Goal: Communication & Community: Answer question/provide support

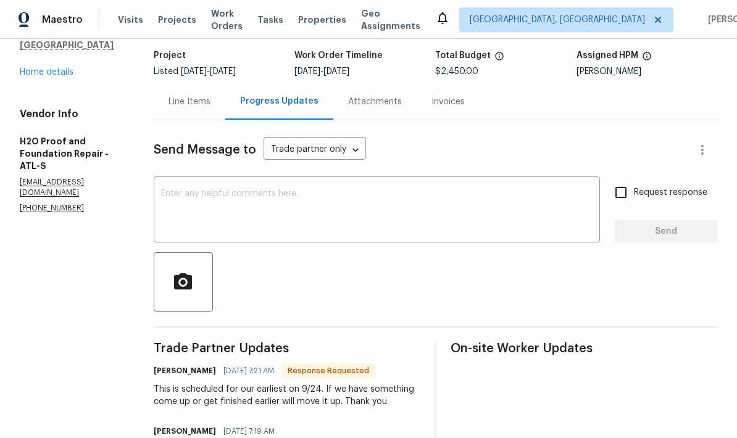
scroll to position [72, 0]
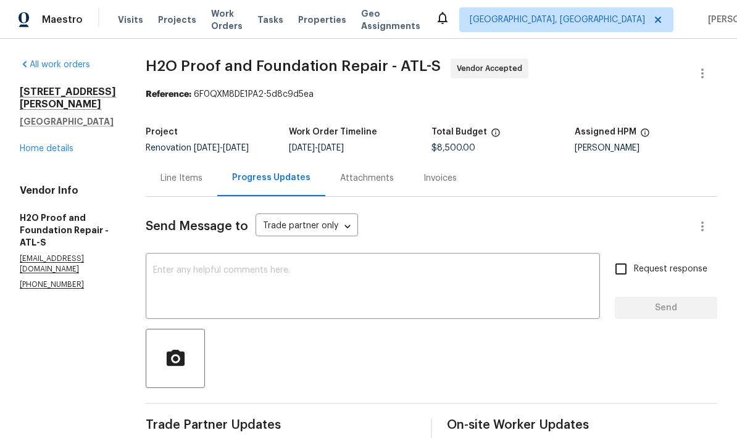
click at [38, 153] on link "Home details" at bounding box center [47, 149] width 54 height 9
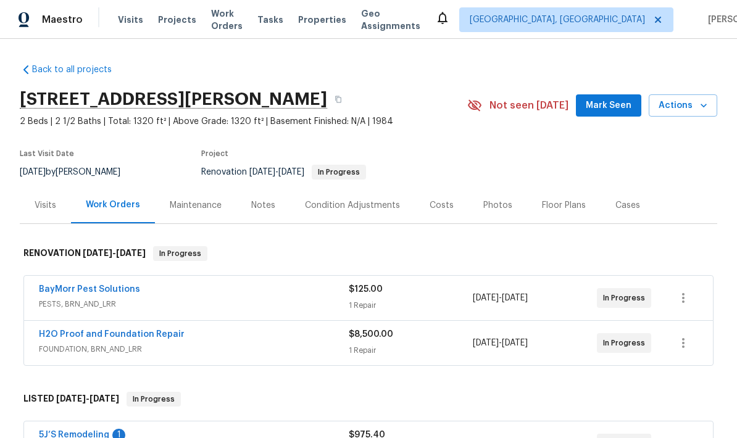
click at [262, 204] on div "Notes" at bounding box center [263, 205] width 24 height 12
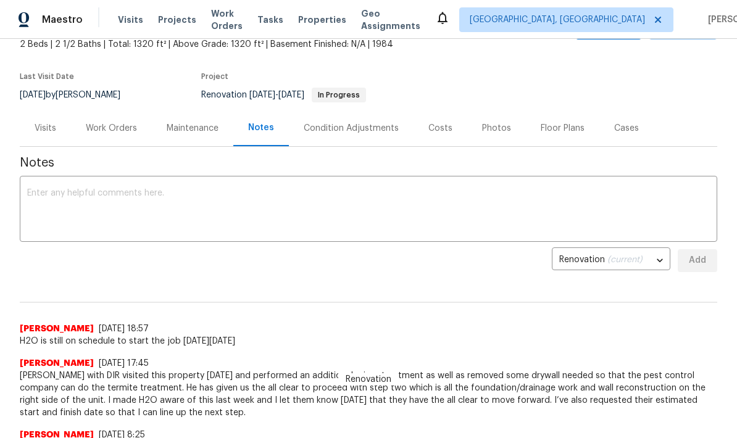
scroll to position [70, 0]
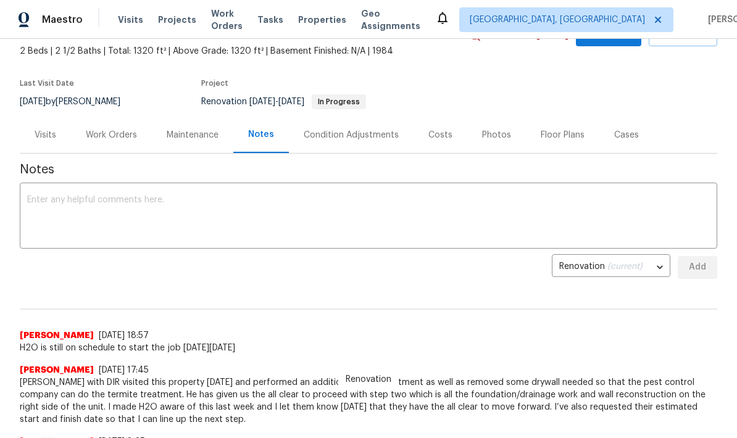
click at [167, 201] on textarea at bounding box center [368, 217] width 683 height 43
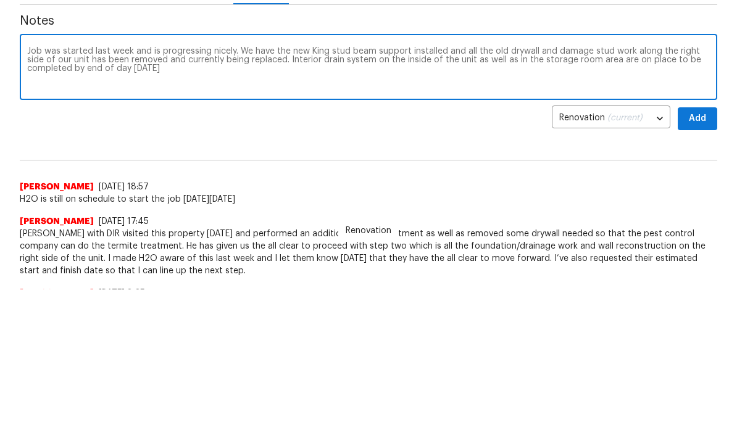
click at [634, 196] on textarea "Job was started last week and is progressing nicely. We have the new King stud …" at bounding box center [368, 217] width 683 height 43
click at [198, 196] on textarea "Job was started last week and is progressing nicely. We have the new King stud …" at bounding box center [368, 217] width 683 height 43
click at [234, 196] on textarea "Job was started last week and is progressing nicely. We have the new King stud …" at bounding box center [368, 217] width 683 height 43
click at [350, 196] on textarea "Job was started last week and is progressing nicely. We have the new King stud …" at bounding box center [368, 217] width 683 height 43
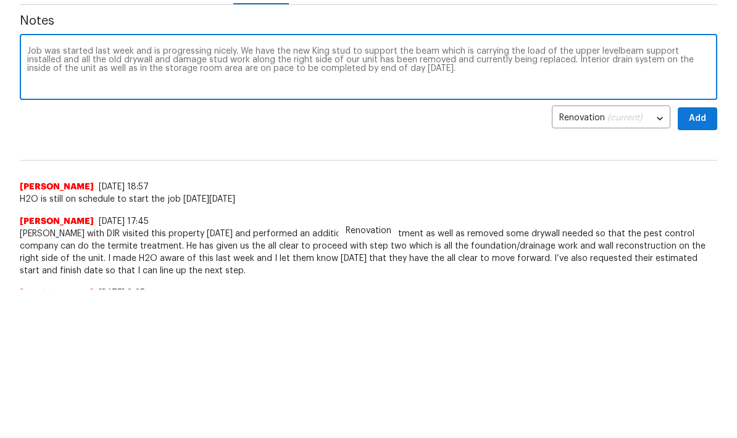
click at [631, 196] on textarea "Job was started last week and is progressing nicely. We have the new King stud …" at bounding box center [368, 217] width 683 height 43
click at [629, 186] on div "Job was started last week and is progressing nicely. We have the new King stud …" at bounding box center [369, 217] width 698 height 63
click at [666, 196] on textarea "Job was started last week and is progressing nicely. We have the new King stud …" at bounding box center [368, 217] width 683 height 43
click at [664, 186] on div "Job was started last week and is progressing nicely. We have the new King stud …" at bounding box center [369, 217] width 698 height 63
click at [390, 196] on textarea "Job was started last week and is progressing nicely. We have the new King stud …" at bounding box center [368, 217] width 683 height 43
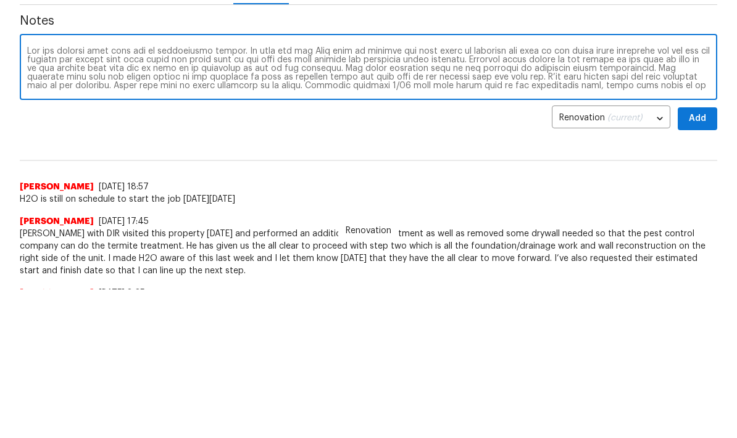
scroll to position [0, 0]
click at [352, 196] on textarea at bounding box center [368, 217] width 683 height 43
click at [351, 196] on textarea at bounding box center [368, 217] width 683 height 43
click at [683, 196] on textarea at bounding box center [368, 217] width 683 height 43
click at [681, 186] on div "x ​" at bounding box center [369, 217] width 698 height 63
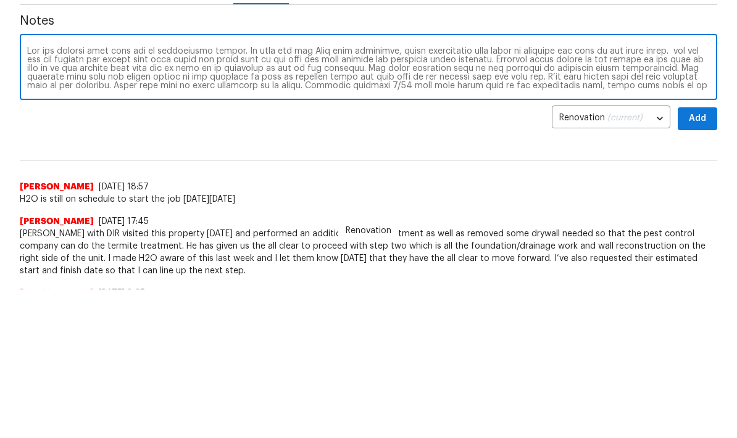
click at [693, 186] on div "x ​" at bounding box center [369, 217] width 698 height 63
click at [677, 186] on div "x ​" at bounding box center [369, 217] width 698 height 63
click at [696, 196] on textarea at bounding box center [368, 217] width 683 height 43
click at [693, 186] on div "x ​" at bounding box center [369, 217] width 698 height 63
click at [446, 196] on textarea at bounding box center [368, 217] width 683 height 43
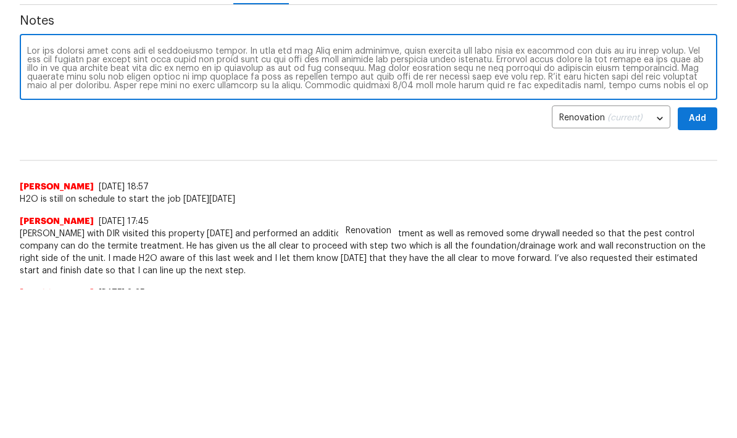
click at [534, 196] on textarea at bounding box center [368, 217] width 683 height 43
click at [139, 196] on textarea at bounding box center [368, 217] width 683 height 43
click at [393, 196] on textarea at bounding box center [368, 217] width 683 height 43
click at [463, 196] on textarea at bounding box center [368, 217] width 683 height 43
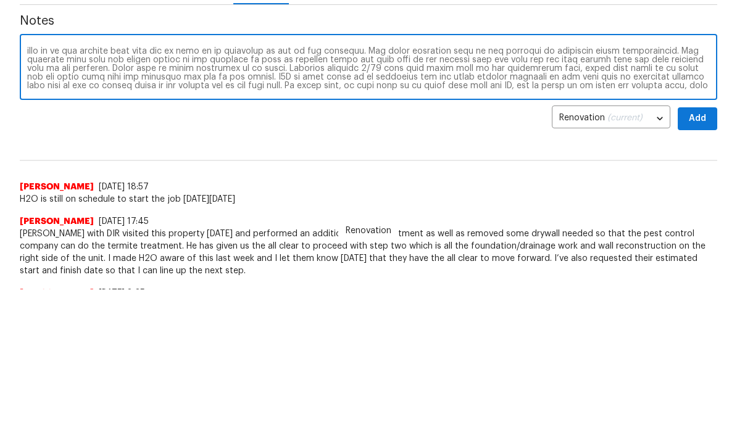
click at [673, 196] on textarea at bounding box center [368, 217] width 683 height 43
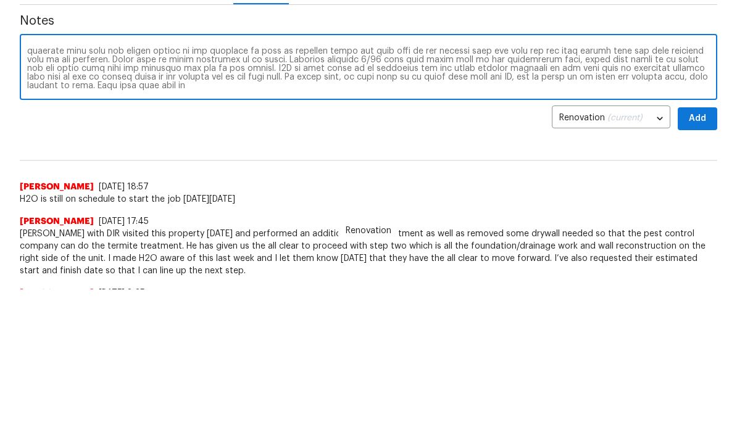
scroll to position [26, 0]
click at [54, 196] on textarea at bounding box center [368, 217] width 683 height 43
click at [115, 196] on textarea at bounding box center [368, 217] width 683 height 43
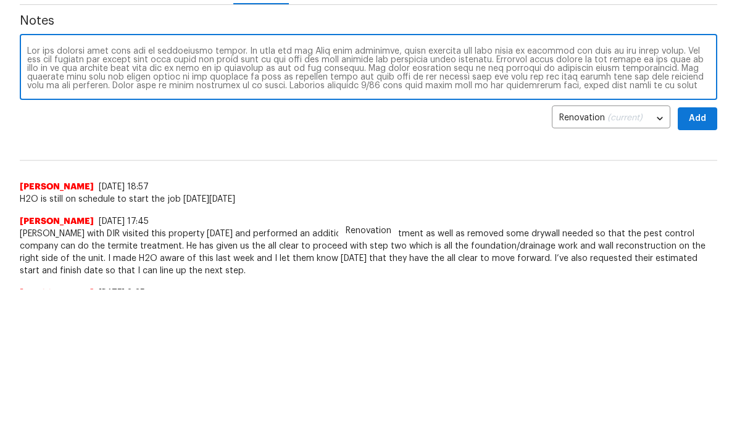
scroll to position [0, 0]
click at [33, 196] on textarea at bounding box center [368, 217] width 683 height 43
type textarea "Job was started last week and is progressing nicely. We have the new King stud …"
click at [32, 186] on div "x ​" at bounding box center [369, 217] width 698 height 63
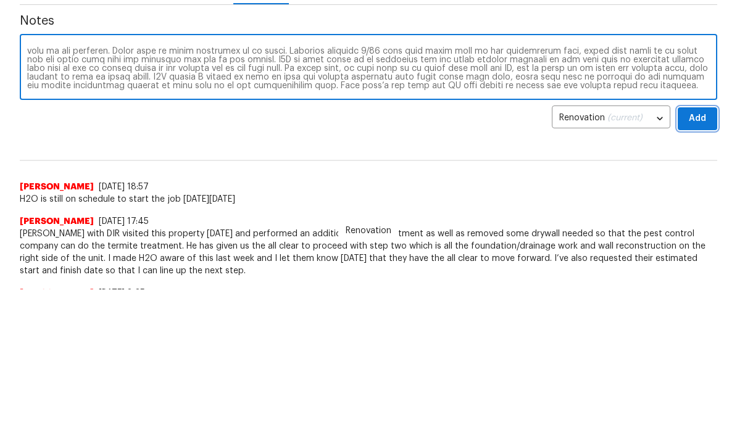
click at [703, 118] on span "Add" at bounding box center [698, 119] width 20 height 15
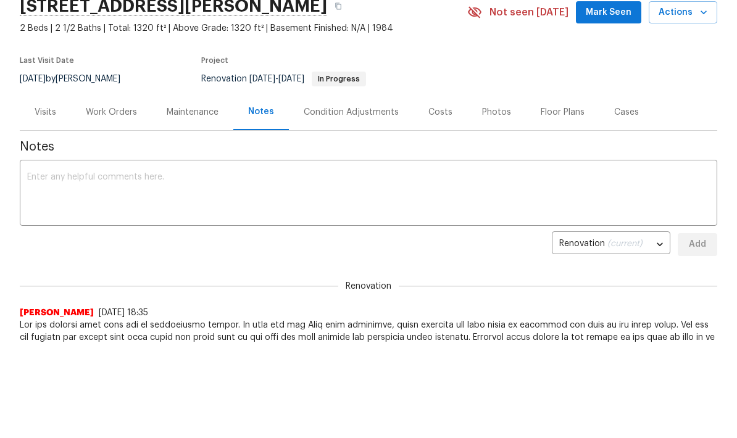
scroll to position [0, 0]
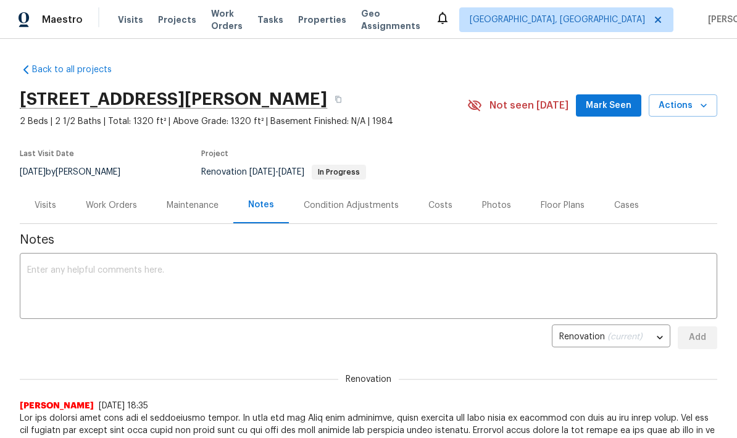
click at [622, 103] on span "Mark Seen" at bounding box center [609, 105] width 46 height 15
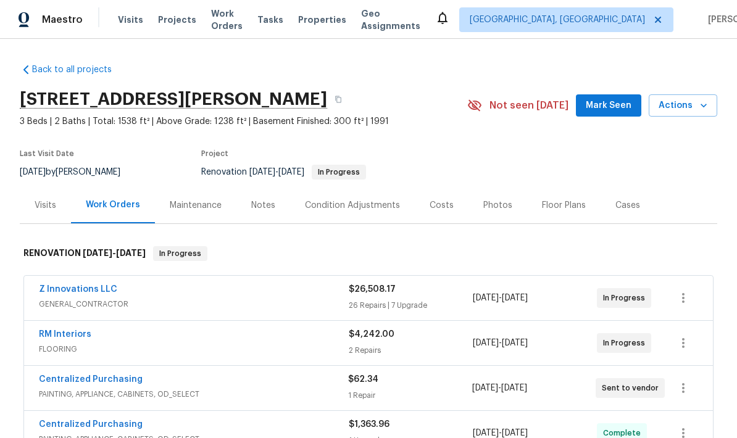
click at [262, 204] on div "Notes" at bounding box center [263, 205] width 24 height 12
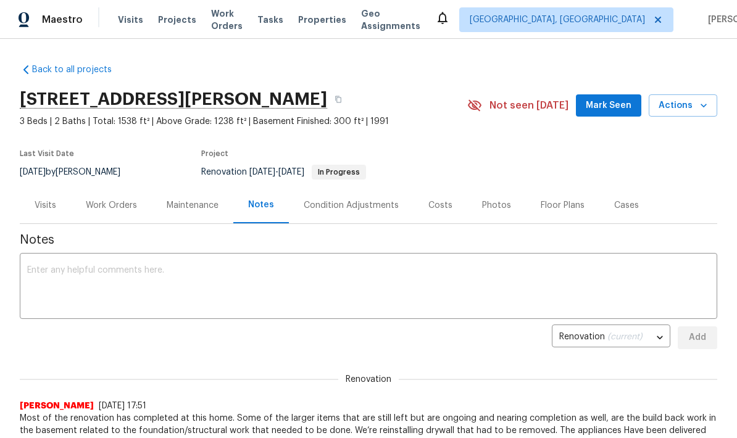
click at [137, 274] on textarea at bounding box center [368, 287] width 683 height 43
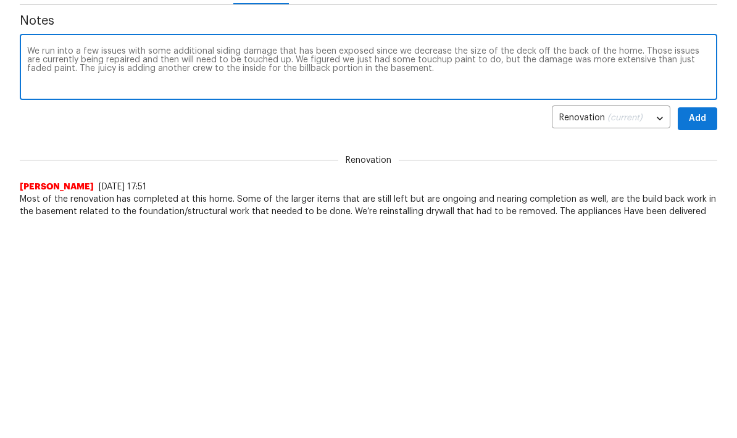
click at [289, 266] on textarea "We run into a few issues with some additional siding damage that has been expos…" at bounding box center [368, 287] width 683 height 43
click at [464, 266] on textarea "We run into a few issues with some additional siding damage that has been expos…" at bounding box center [368, 287] width 683 height 43
click at [90, 266] on textarea "We run into a few issues with some additional siding damage that has been expos…" at bounding box center [368, 287] width 683 height 43
click at [407, 266] on textarea "We run into a few issues with some additional siding damage that has been expos…" at bounding box center [368, 287] width 683 height 43
click at [684, 266] on textarea "We run into a few issues with some additional siding damage that has been expos…" at bounding box center [368, 287] width 683 height 43
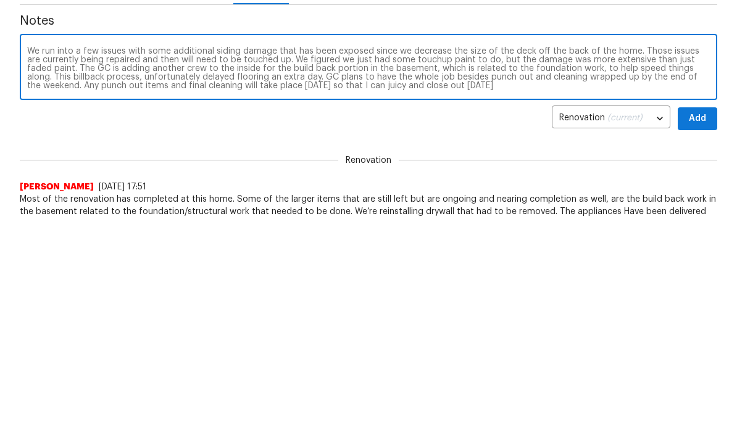
click at [363, 266] on textarea "We run into a few issues with some additional siding damage that has been expos…" at bounding box center [368, 287] width 683 height 43
click at [494, 266] on textarea "We run into a few issues with some additional siding damage that has been expos…" at bounding box center [368, 287] width 683 height 43
click at [436, 266] on textarea "We run into a few issues with some additional siding damage that has been expos…" at bounding box center [368, 287] width 683 height 43
click at [416, 266] on textarea "We run into a few issues with some additional siding damage that has been expos…" at bounding box center [368, 287] width 683 height 43
type textarea "We run into a few issues with some additional siding damage that has been expos…"
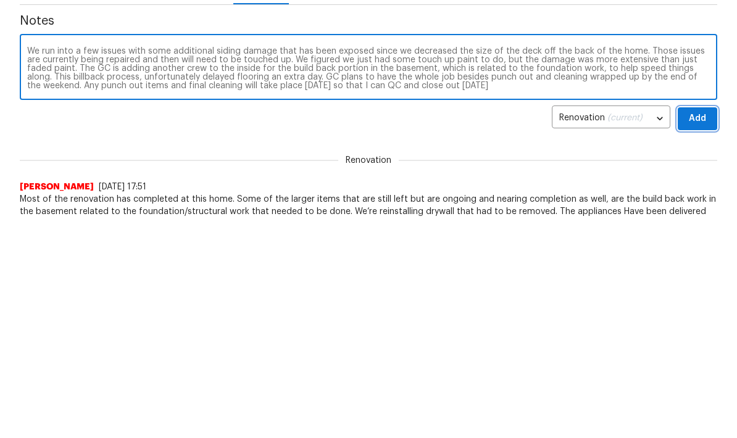
click at [701, 330] on span "Add" at bounding box center [698, 337] width 20 height 15
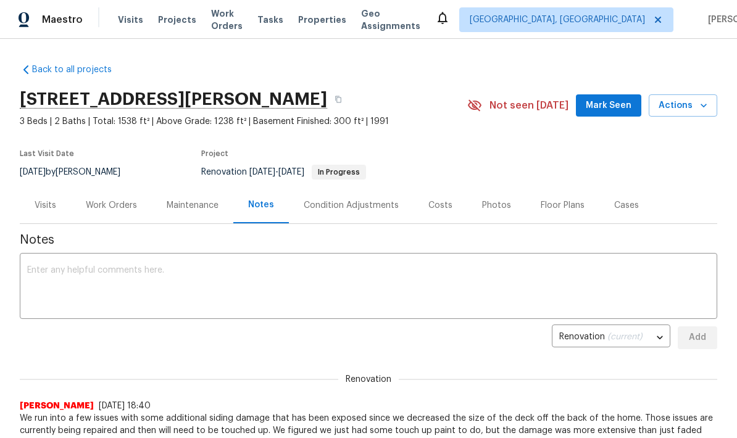
click at [619, 109] on span "Mark Seen" at bounding box center [609, 105] width 46 height 15
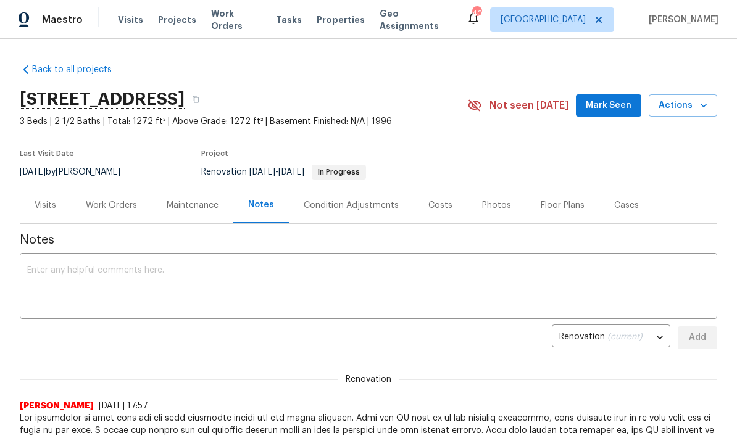
click at [227, 266] on textarea at bounding box center [368, 287] width 683 height 43
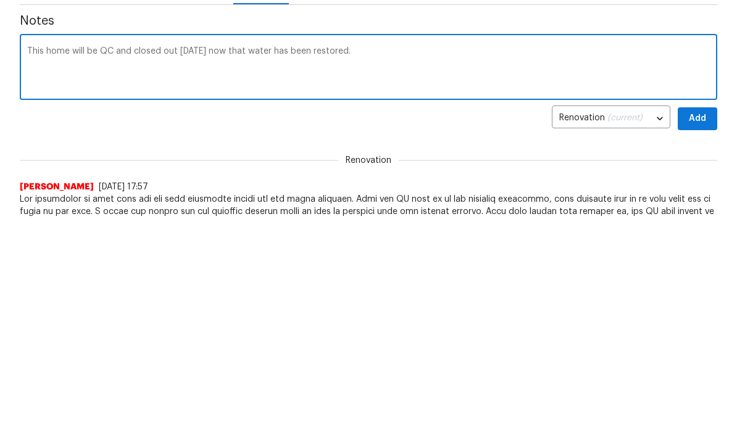
type textarea "This home will be QC and closed out tomorrow 9/24 now that water has been resto…"
click at [704, 330] on span "Add" at bounding box center [698, 337] width 20 height 15
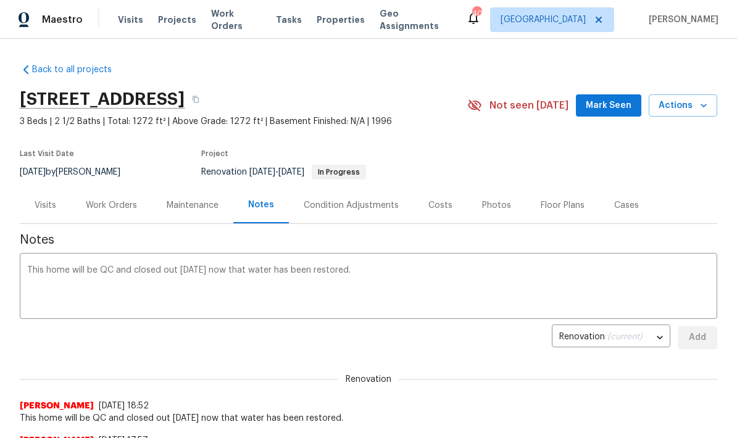
click at [621, 104] on span "Mark Seen" at bounding box center [609, 105] width 46 height 15
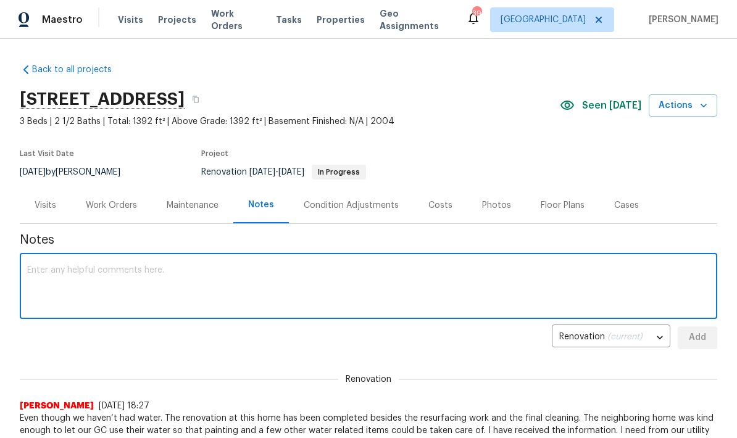
scroll to position [219, 0]
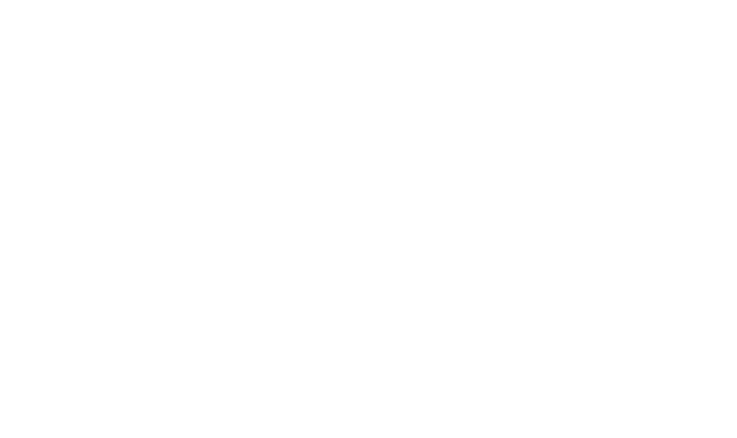
type textarea "I went to file the paperwork to get water restored [DATE] at the utility depart…"
click at [695, 113] on span "Add" at bounding box center [698, 118] width 20 height 15
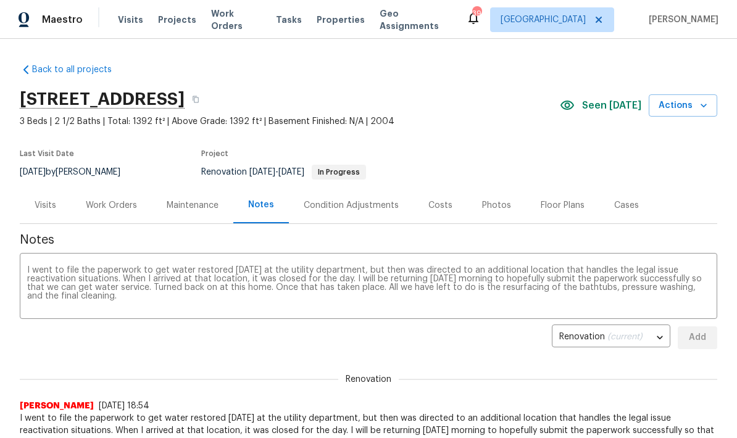
scroll to position [0, 0]
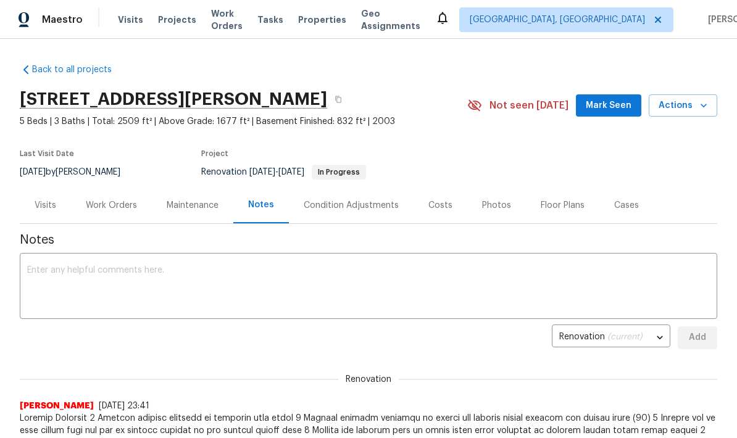
click at [115, 209] on div "Work Orders" at bounding box center [111, 205] width 51 height 12
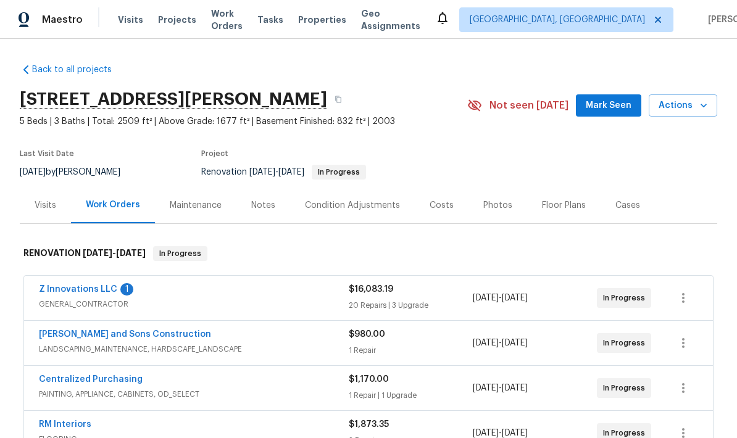
click at [99, 293] on link "Z Innovations LLC" at bounding box center [78, 289] width 78 height 9
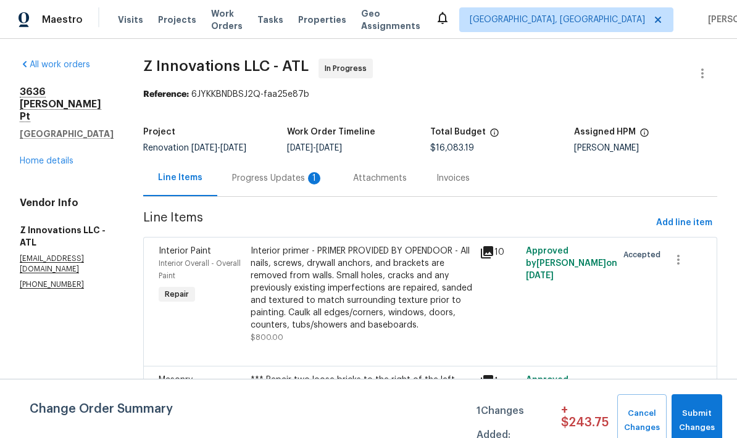
click at [291, 182] on div "Progress Updates 1" at bounding box center [277, 178] width 91 height 12
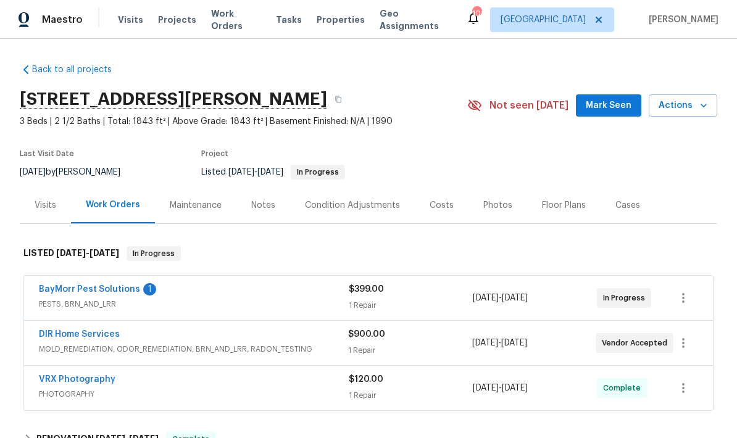
click at [115, 291] on link "BayMorr Pest Solutions" at bounding box center [89, 289] width 101 height 9
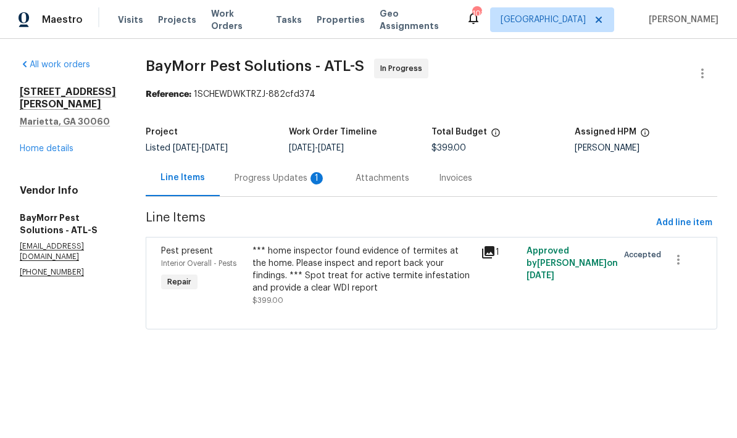
click at [291, 182] on div "Progress Updates 1" at bounding box center [280, 178] width 91 height 12
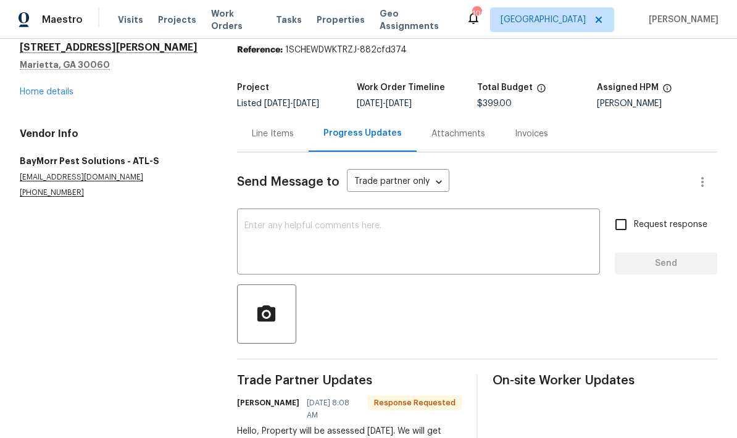
scroll to position [49, 0]
click at [357, 222] on textarea at bounding box center [419, 243] width 348 height 43
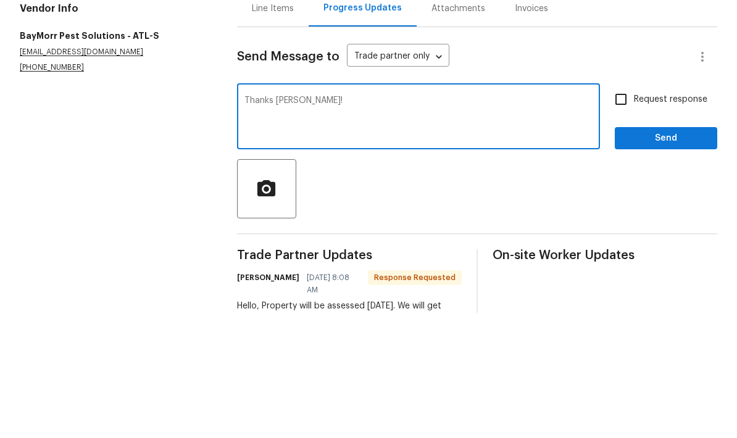
type textarea "Thanks [PERSON_NAME]!"
click at [666, 256] on span "Send" at bounding box center [666, 263] width 83 height 15
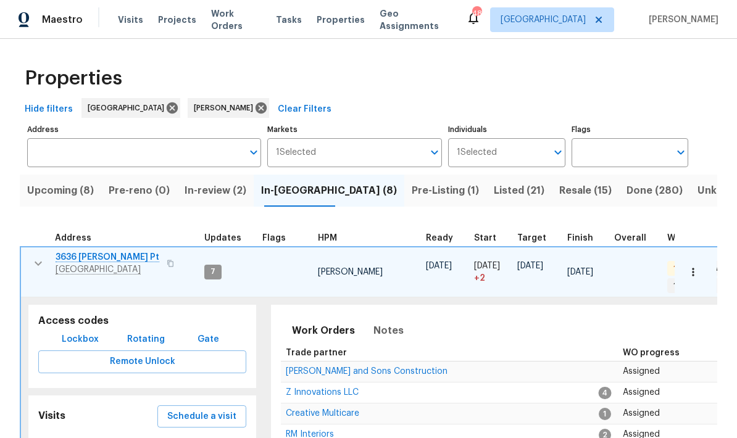
click at [40, 264] on icon "button" at bounding box center [38, 263] width 7 height 4
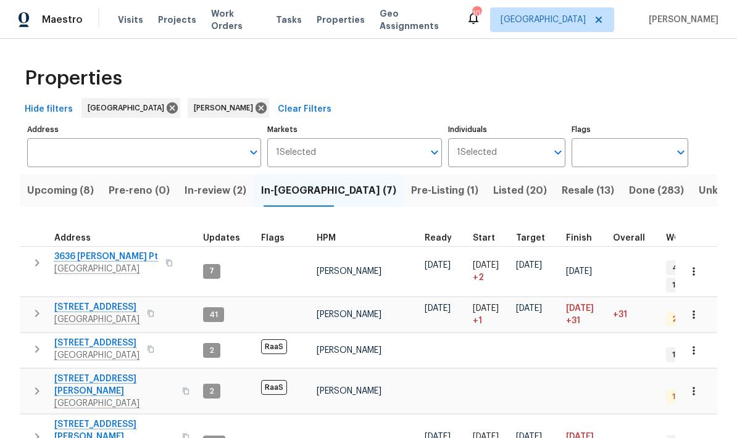
click at [306, 196] on span "In-reno (7)" at bounding box center [328, 190] width 135 height 17
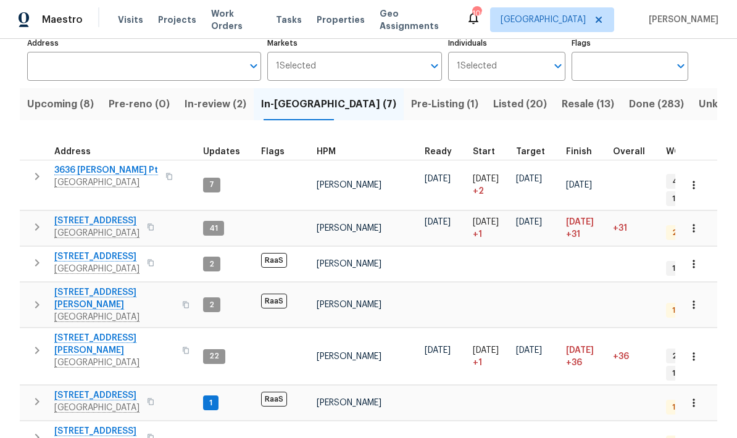
scroll to position [86, 0]
click at [629, 107] on span "Done (283)" at bounding box center [656, 104] width 55 height 17
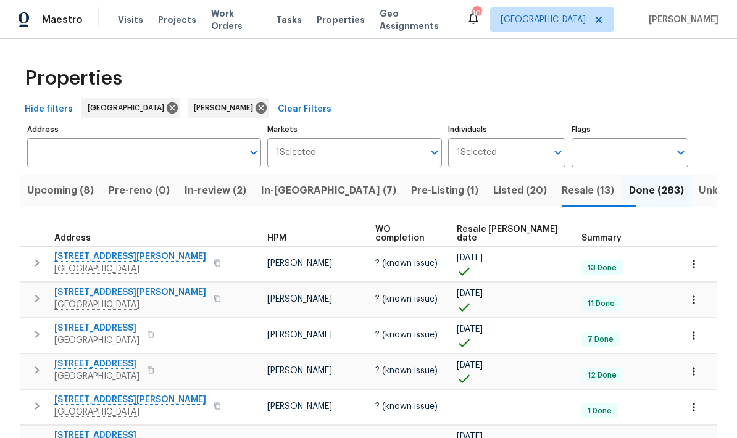
click at [305, 193] on span "In-reno (7)" at bounding box center [328, 190] width 135 height 17
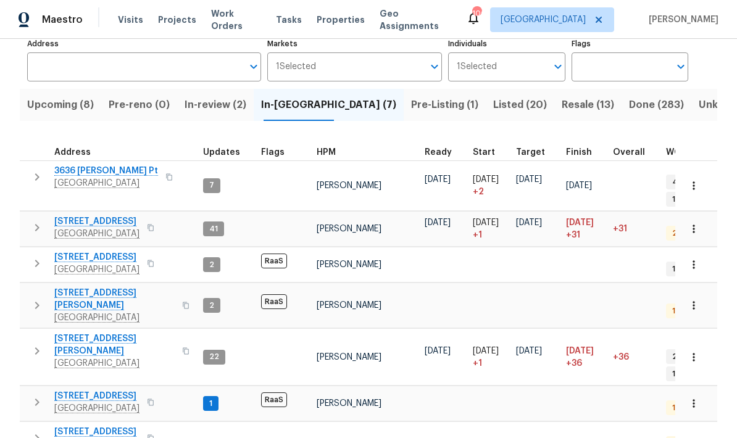
click at [234, 106] on span "In-review (2)" at bounding box center [216, 104] width 62 height 17
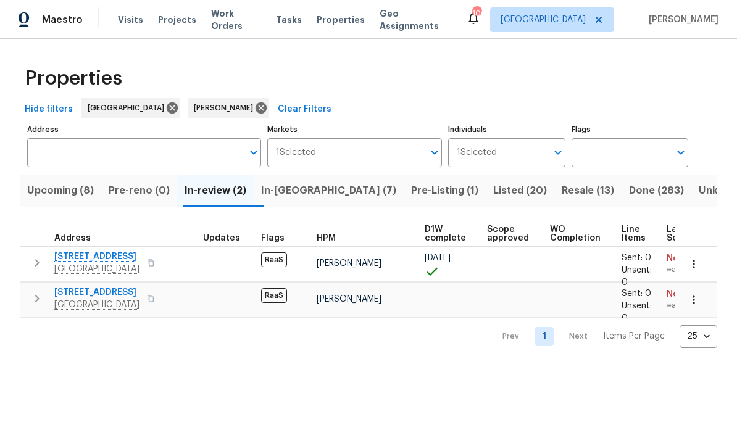
click at [629, 193] on span "Done (283)" at bounding box center [656, 190] width 55 height 17
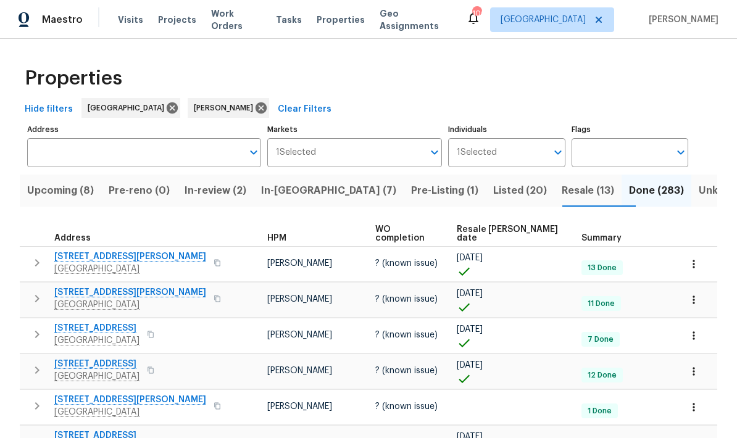
click at [500, 231] on span "Resale COE date" at bounding box center [509, 233] width 104 height 17
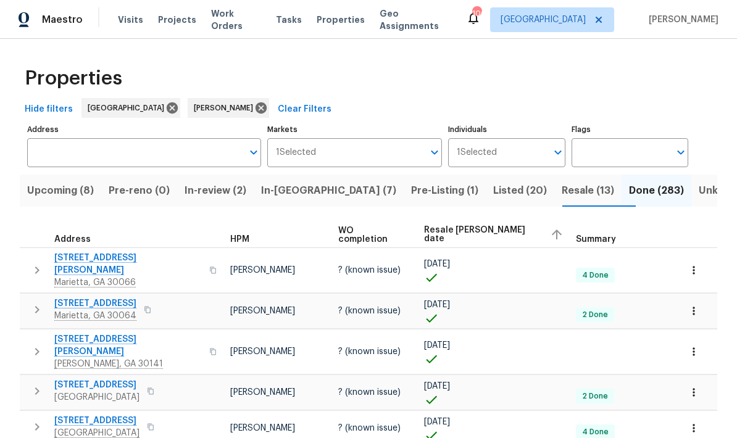
click at [501, 240] on div "Resale COE date" at bounding box center [495, 234] width 143 height 19
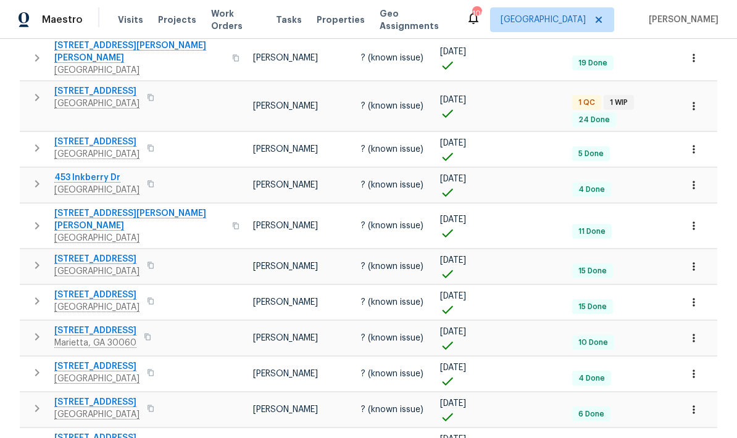
scroll to position [357, 0]
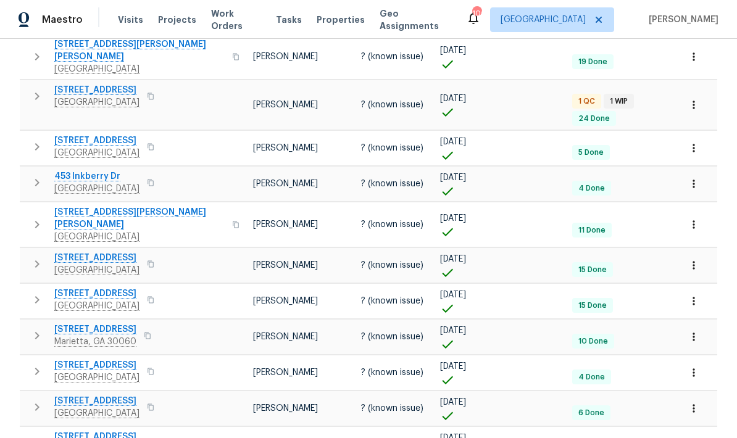
click at [40, 293] on icon "button" at bounding box center [37, 300] width 15 height 15
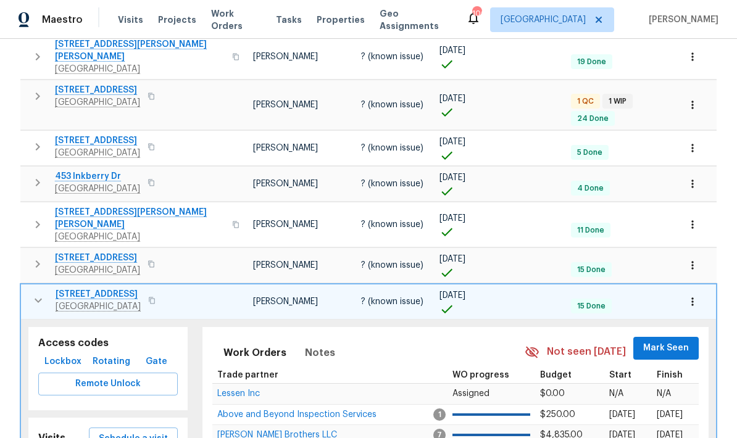
click at [248, 390] on span "Lessen Inc" at bounding box center [238, 394] width 43 height 9
click at [40, 293] on icon "button" at bounding box center [38, 300] width 15 height 15
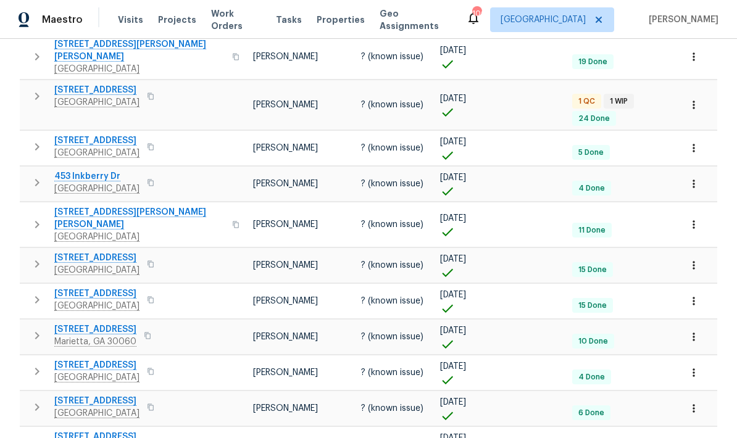
click at [694, 295] on icon "button" at bounding box center [694, 301] width 12 height 12
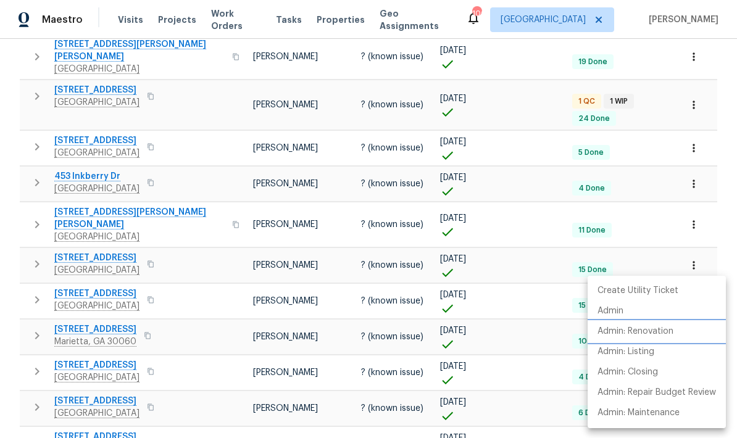
click at [645, 332] on p "Admin: Renovation" at bounding box center [636, 331] width 76 height 13
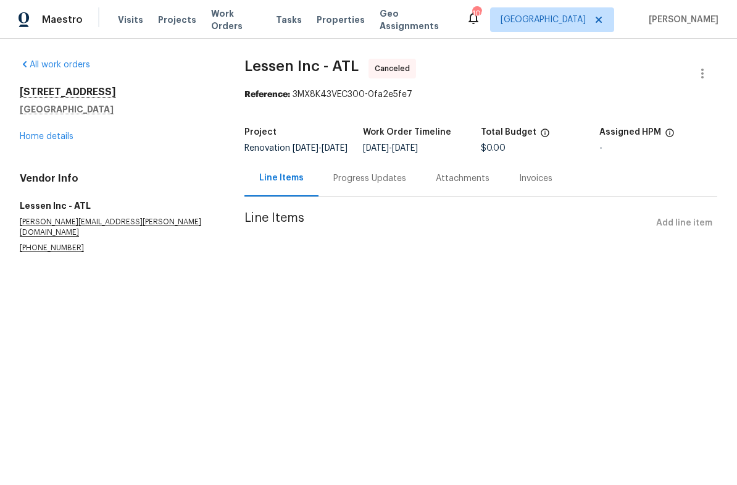
click at [61, 139] on link "Home details" at bounding box center [47, 136] width 54 height 9
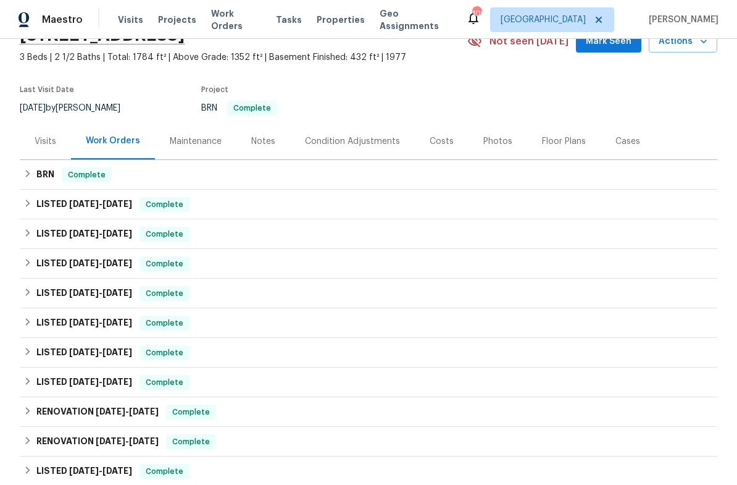
scroll to position [65, 0]
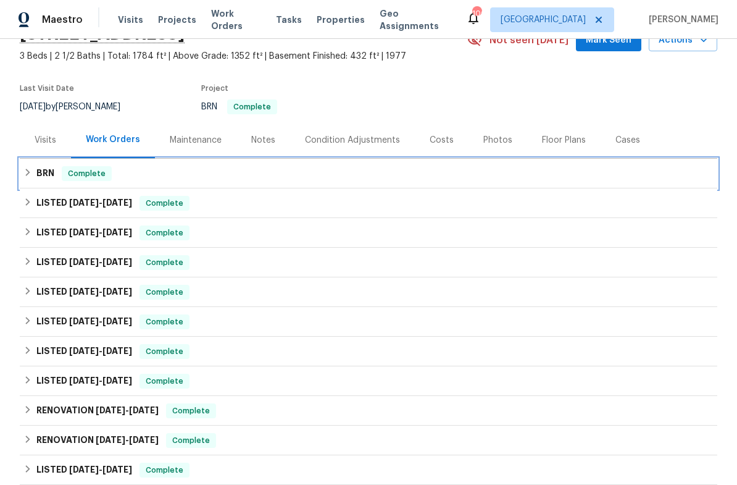
click at [32, 172] on icon at bounding box center [27, 172] width 9 height 9
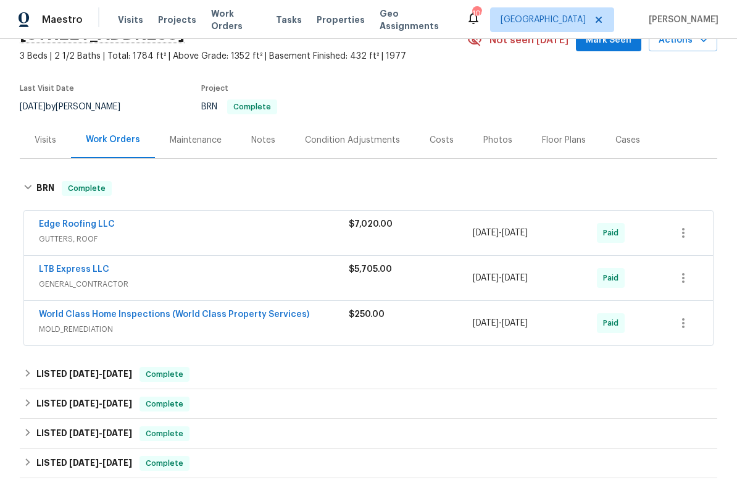
click at [80, 271] on link "LTB Express LLC" at bounding box center [74, 269] width 70 height 9
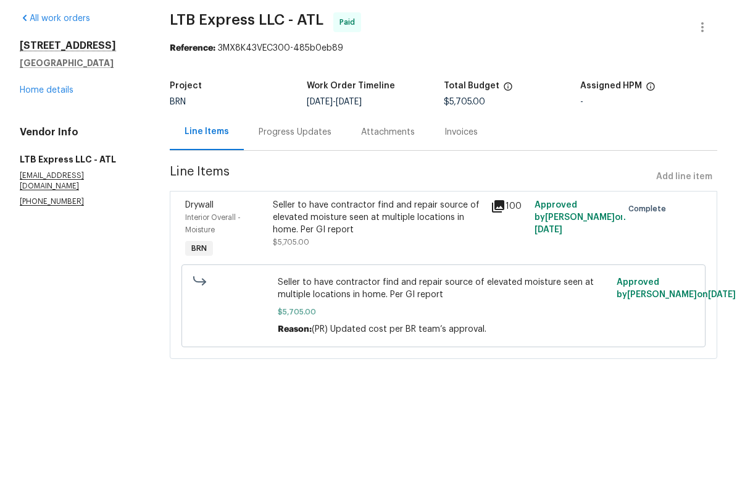
click at [404, 322] on span "Seller to have contractor find and repair source of elevated moisture seen at m…" at bounding box center [443, 334] width 331 height 25
click at [505, 245] on icon at bounding box center [498, 252] width 15 height 15
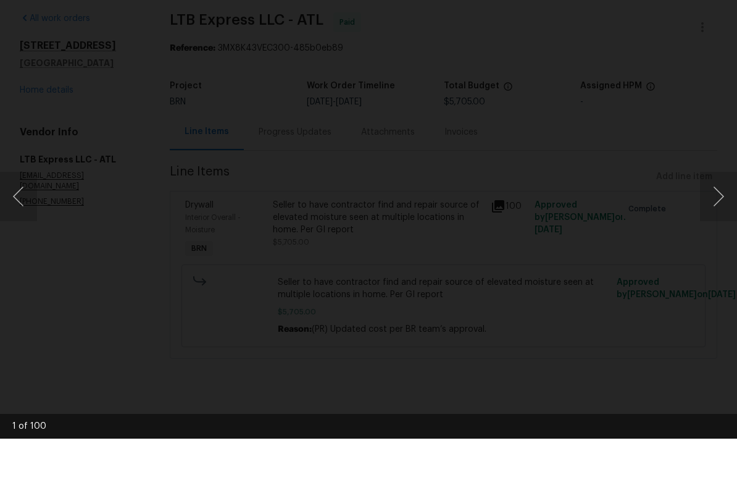
click at [720, 218] on button "Next image" at bounding box center [718, 242] width 37 height 49
click at [714, 218] on button "Next image" at bounding box center [718, 242] width 37 height 49
click at [713, 218] on button "Next image" at bounding box center [718, 242] width 37 height 49
click at [716, 218] on button "Next image" at bounding box center [718, 242] width 37 height 49
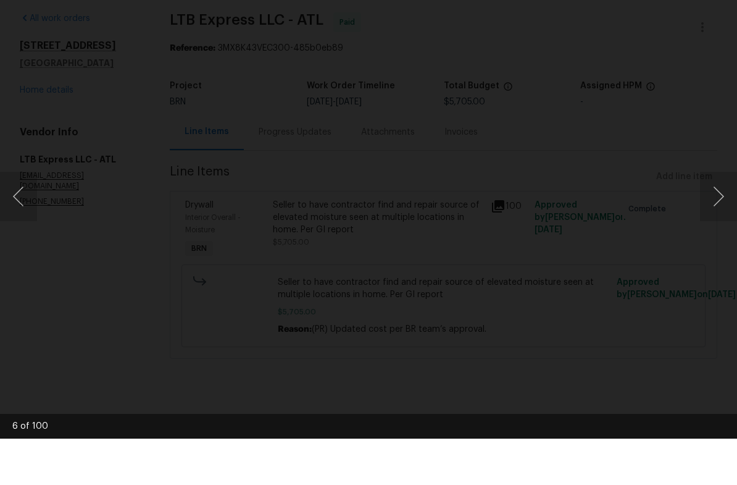
click at [714, 218] on button "Next image" at bounding box center [718, 242] width 37 height 49
click at [713, 218] on button "Next image" at bounding box center [718, 242] width 37 height 49
click at [714, 218] on button "Next image" at bounding box center [718, 242] width 37 height 49
click at [715, 218] on button "Next image" at bounding box center [718, 242] width 37 height 49
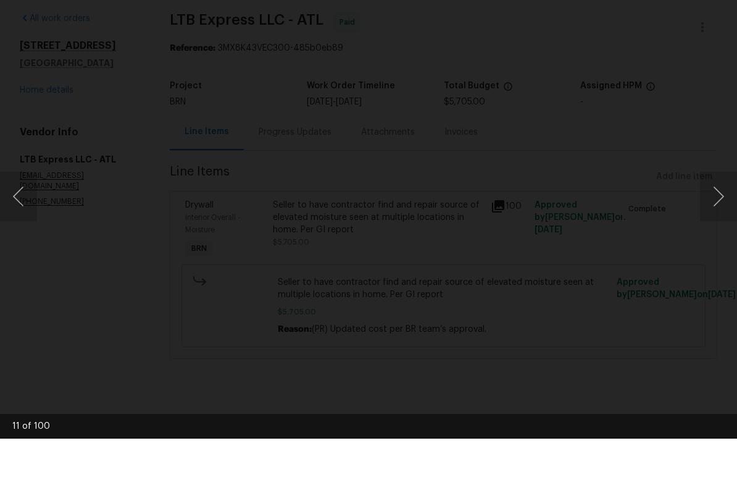
click at [713, 218] on button "Next image" at bounding box center [718, 242] width 37 height 49
click at [712, 218] on button "Next image" at bounding box center [718, 242] width 37 height 49
click at [717, 218] on button "Next image" at bounding box center [718, 242] width 37 height 49
click at [718, 218] on button "Next image" at bounding box center [718, 242] width 37 height 49
click at [716, 218] on button "Next image" at bounding box center [718, 242] width 37 height 49
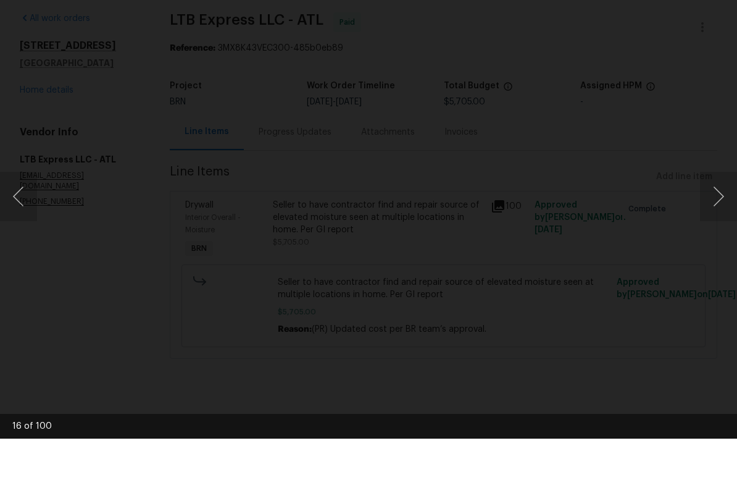
click at [714, 218] on button "Next image" at bounding box center [718, 242] width 37 height 49
click at [716, 218] on button "Next image" at bounding box center [718, 242] width 37 height 49
click at [715, 218] on button "Next image" at bounding box center [718, 242] width 37 height 49
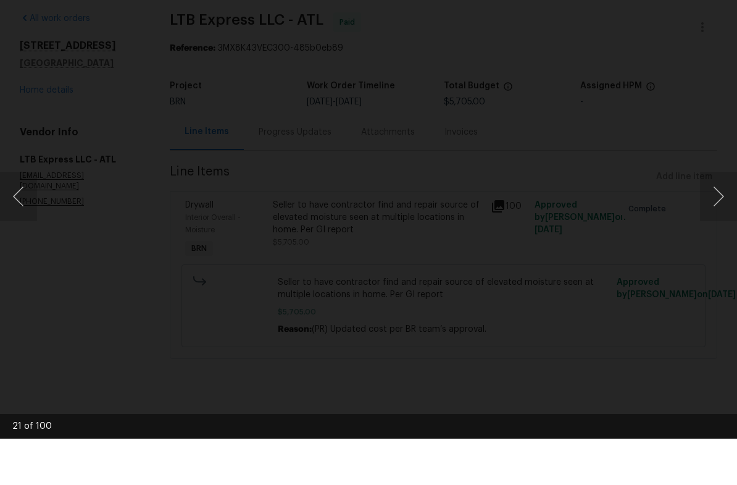
click at [714, 218] on button "Next image" at bounding box center [718, 242] width 37 height 49
click at [719, 218] on button "Next image" at bounding box center [718, 242] width 37 height 49
click at [718, 218] on button "Next image" at bounding box center [718, 242] width 37 height 49
click at [716, 218] on button "Next image" at bounding box center [718, 242] width 37 height 49
click at [713, 218] on button "Next image" at bounding box center [718, 242] width 37 height 49
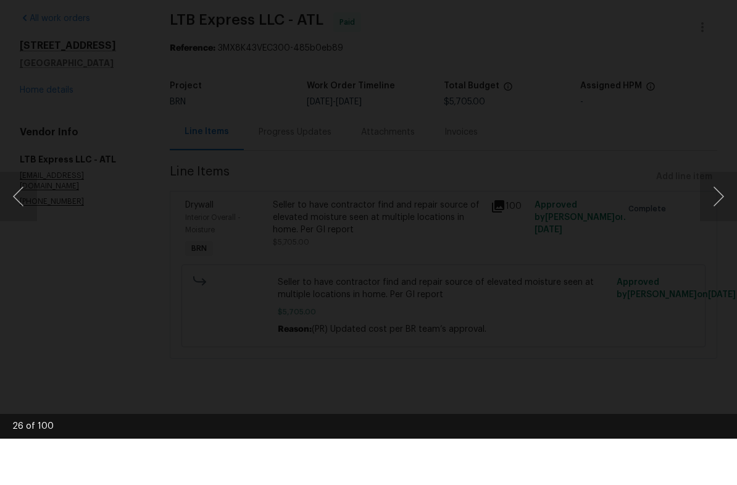
click at [714, 218] on button "Next image" at bounding box center [718, 242] width 37 height 49
click at [709, 218] on button "Next image" at bounding box center [718, 242] width 37 height 49
click at [710, 218] on button "Next image" at bounding box center [718, 242] width 37 height 49
click at [709, 218] on button "Next image" at bounding box center [718, 242] width 37 height 49
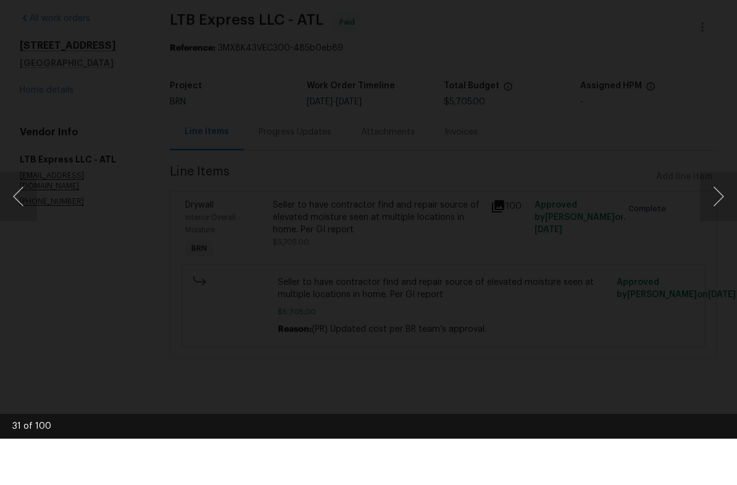
click at [708, 218] on button "Next image" at bounding box center [718, 242] width 37 height 49
click at [706, 218] on button "Next image" at bounding box center [718, 242] width 37 height 49
click at [713, 218] on button "Next image" at bounding box center [718, 242] width 37 height 49
click at [710, 218] on button "Next image" at bounding box center [718, 242] width 37 height 49
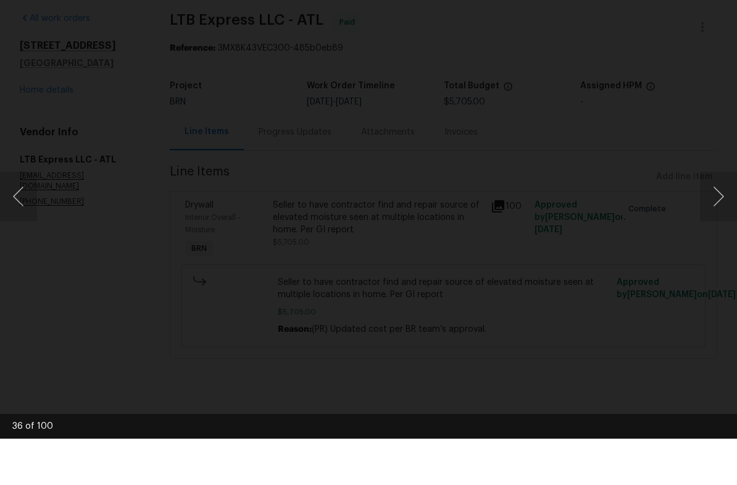
click at [706, 218] on button "Next image" at bounding box center [718, 242] width 37 height 49
click at [703, 218] on button "Next image" at bounding box center [718, 242] width 37 height 49
click at [700, 205] on div "Lightbox" at bounding box center [368, 242] width 737 height 485
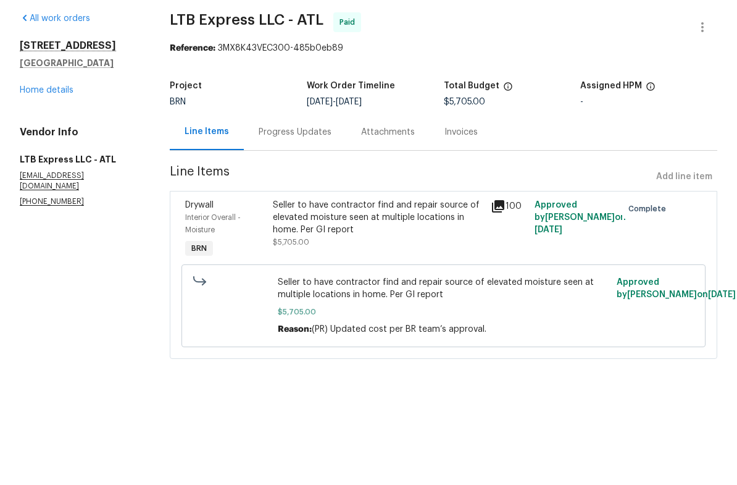
click at [500, 246] on icon at bounding box center [498, 252] width 12 height 12
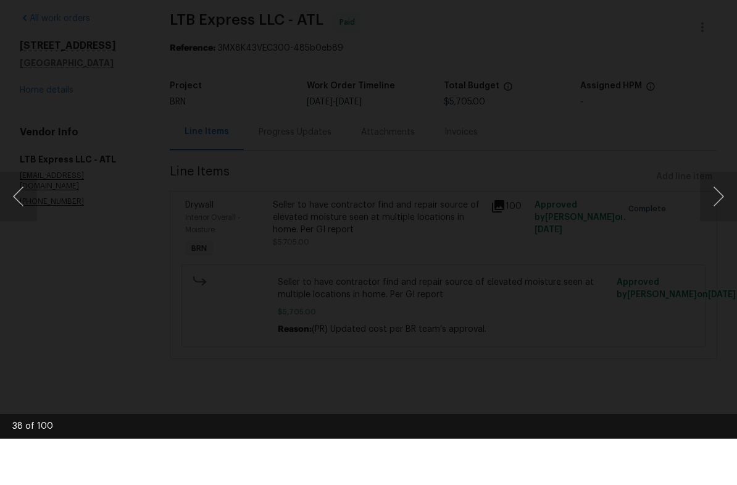
click at [13, 218] on button "Previous image" at bounding box center [18, 242] width 37 height 49
click at [15, 218] on button "Previous image" at bounding box center [18, 242] width 37 height 49
click at [718, 218] on button "Next image" at bounding box center [718, 242] width 37 height 49
click at [717, 218] on button "Next image" at bounding box center [718, 242] width 37 height 49
click at [723, 218] on button "Next image" at bounding box center [718, 242] width 37 height 49
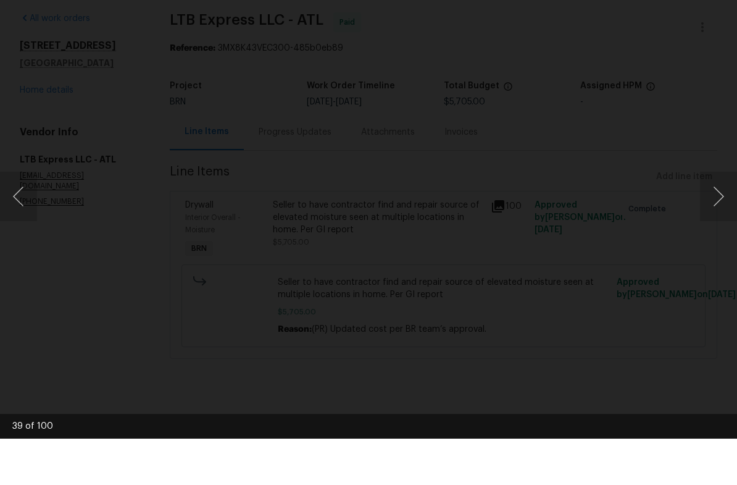
click at [722, 218] on button "Next image" at bounding box center [718, 242] width 37 height 49
click at [720, 218] on button "Next image" at bounding box center [718, 242] width 37 height 49
click at [719, 218] on button "Next image" at bounding box center [718, 242] width 37 height 49
click at [717, 218] on button "Next image" at bounding box center [718, 242] width 37 height 49
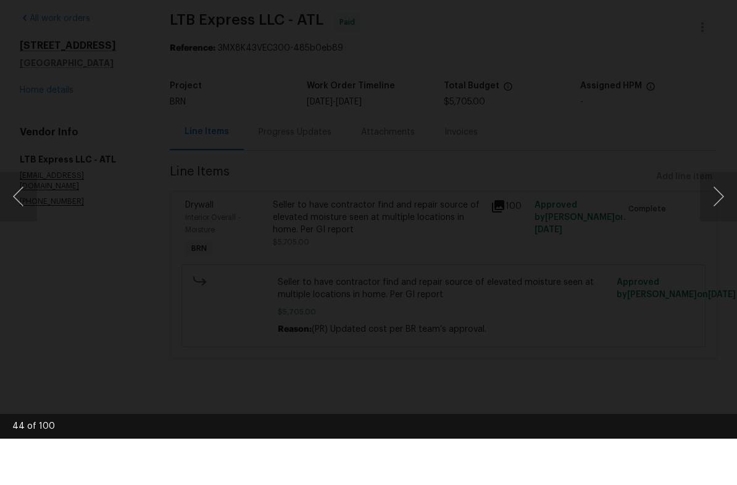
click at [718, 218] on button "Next image" at bounding box center [718, 242] width 37 height 49
click at [717, 218] on button "Next image" at bounding box center [718, 242] width 37 height 49
click at [716, 218] on button "Next image" at bounding box center [718, 242] width 37 height 49
click at [714, 218] on button "Next image" at bounding box center [718, 242] width 37 height 49
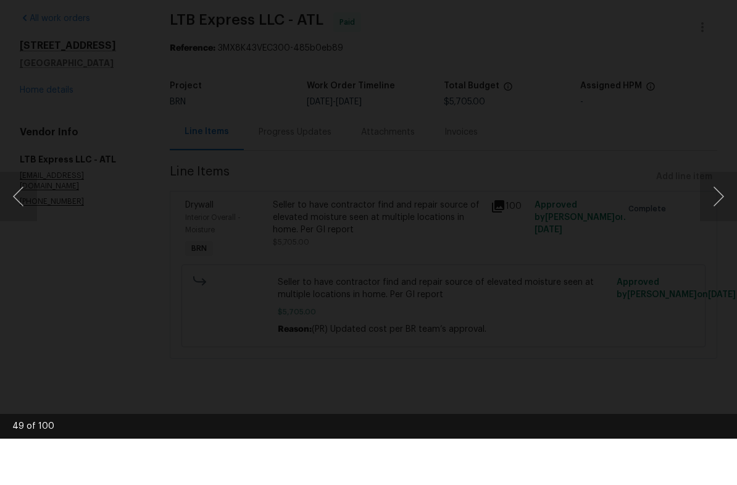
click at [713, 218] on button "Next image" at bounding box center [718, 242] width 37 height 49
click at [711, 218] on button "Next image" at bounding box center [718, 242] width 37 height 49
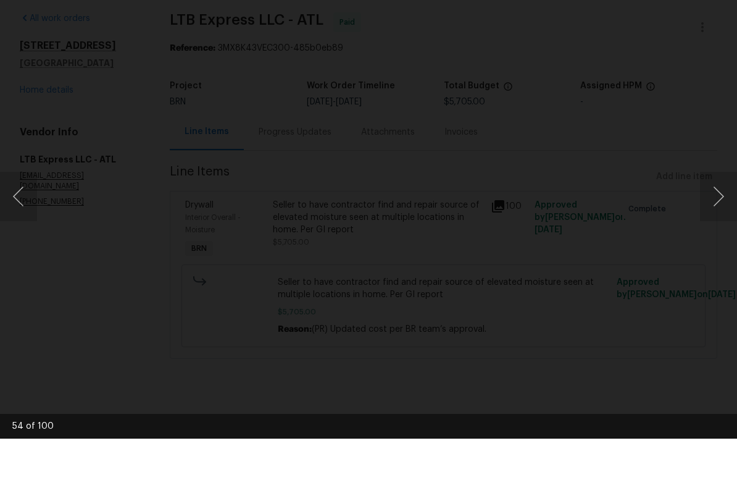
click at [710, 218] on button "Next image" at bounding box center [718, 242] width 37 height 49
click at [716, 218] on button "Next image" at bounding box center [718, 242] width 37 height 49
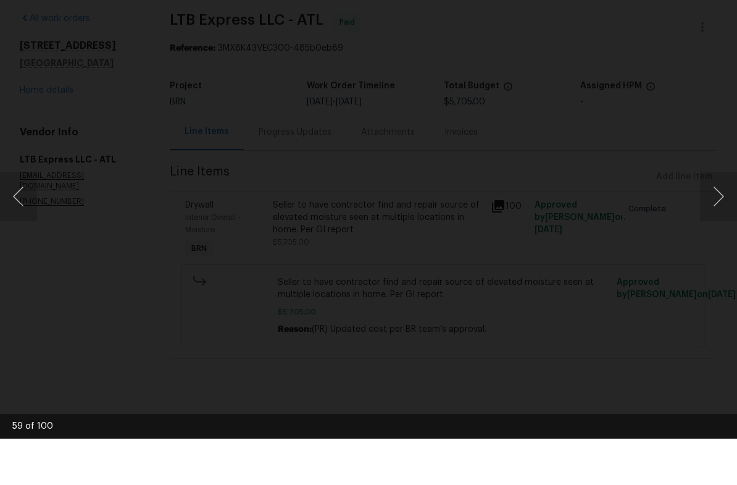
click at [714, 218] on button "Next image" at bounding box center [718, 242] width 37 height 49
click at [716, 218] on button "Next image" at bounding box center [718, 242] width 37 height 49
click at [715, 218] on button "Next image" at bounding box center [718, 242] width 37 height 49
click at [714, 218] on button "Next image" at bounding box center [718, 242] width 37 height 49
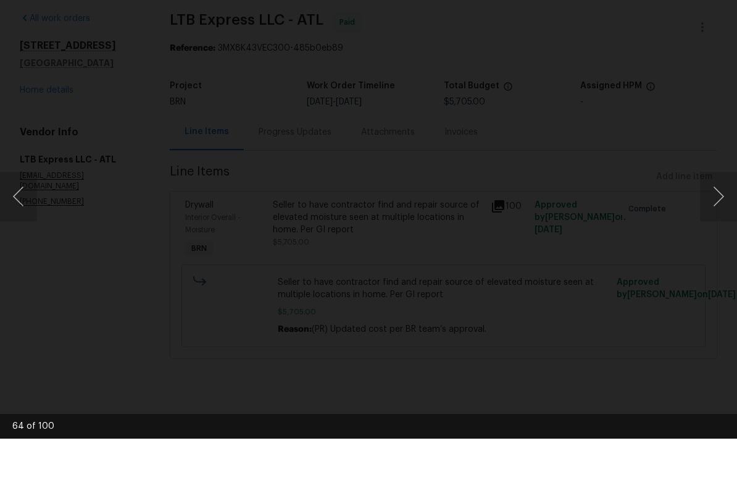
click at [714, 218] on button "Next image" at bounding box center [718, 242] width 37 height 49
click at [713, 218] on button "Next image" at bounding box center [718, 242] width 37 height 49
click at [714, 218] on button "Next image" at bounding box center [718, 242] width 37 height 49
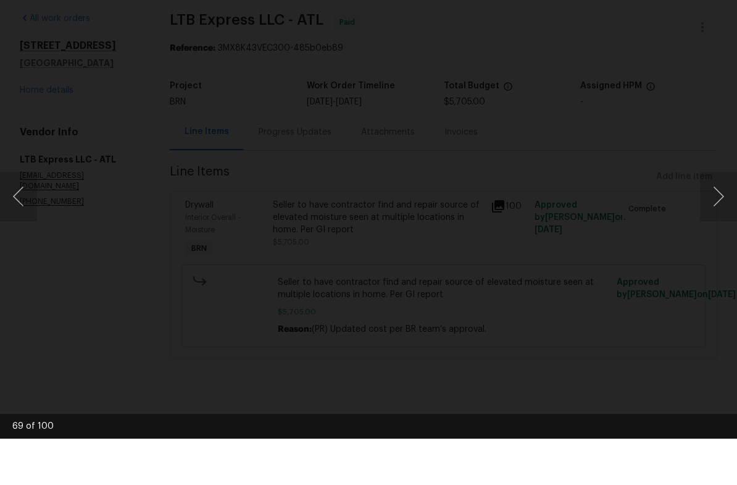
click at [714, 218] on button "Next image" at bounding box center [718, 242] width 37 height 49
click at [713, 218] on button "Next image" at bounding box center [718, 242] width 37 height 49
click at [712, 218] on button "Next image" at bounding box center [718, 242] width 37 height 49
click at [711, 218] on button "Next image" at bounding box center [718, 242] width 37 height 49
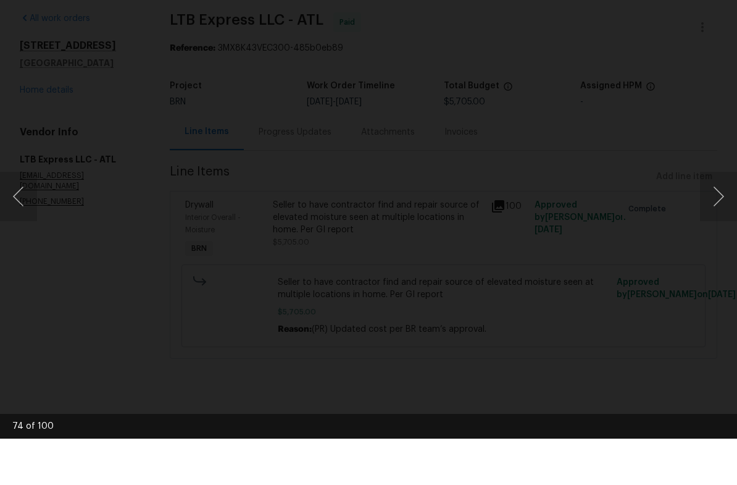
click at [711, 218] on button "Next image" at bounding box center [718, 242] width 37 height 49
click at [713, 218] on button "Next image" at bounding box center [718, 242] width 37 height 49
click at [712, 218] on button "Next image" at bounding box center [718, 242] width 37 height 49
click at [713, 218] on button "Next image" at bounding box center [718, 242] width 37 height 49
click at [712, 218] on button "Next image" at bounding box center [718, 242] width 37 height 49
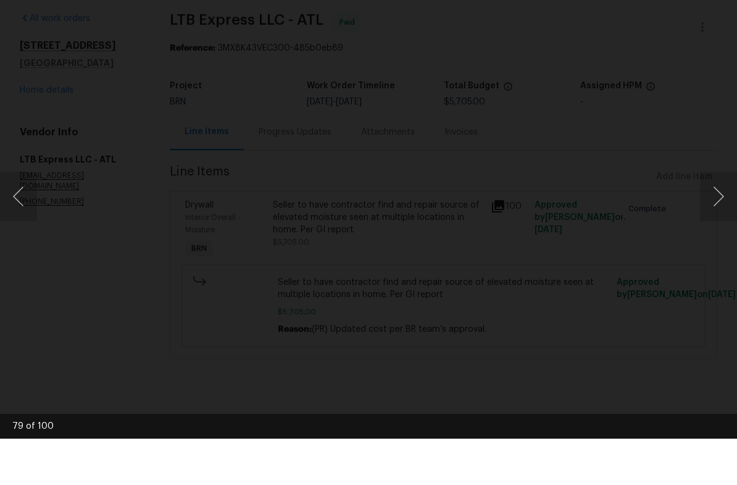
click at [710, 218] on button "Next image" at bounding box center [718, 242] width 37 height 49
click at [711, 218] on button "Next image" at bounding box center [718, 242] width 37 height 49
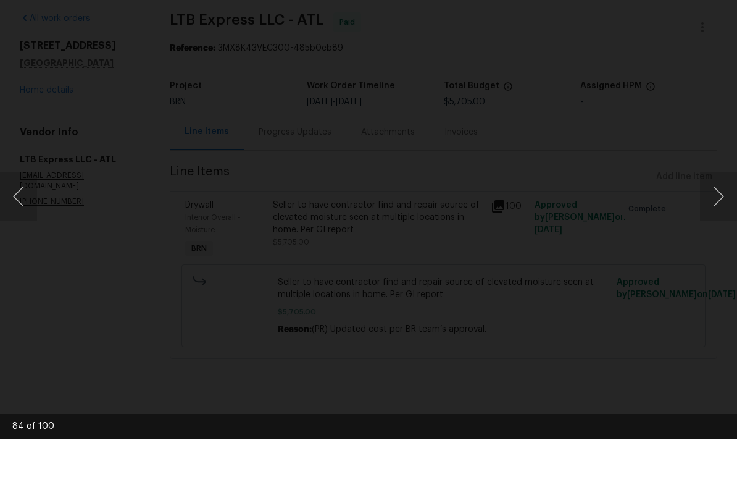
click at [711, 218] on button "Next image" at bounding box center [718, 242] width 37 height 49
click at [712, 218] on button "Next image" at bounding box center [718, 242] width 37 height 49
click at [711, 218] on button "Next image" at bounding box center [718, 242] width 37 height 49
click at [710, 218] on button "Next image" at bounding box center [718, 242] width 37 height 49
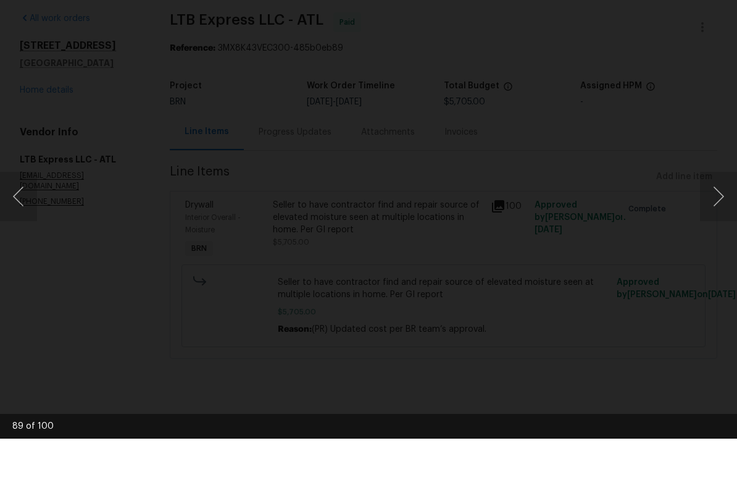
click at [711, 218] on button "Next image" at bounding box center [718, 242] width 37 height 49
click at [713, 218] on button "Next image" at bounding box center [718, 242] width 37 height 49
click at [22, 218] on button "Previous image" at bounding box center [18, 242] width 37 height 49
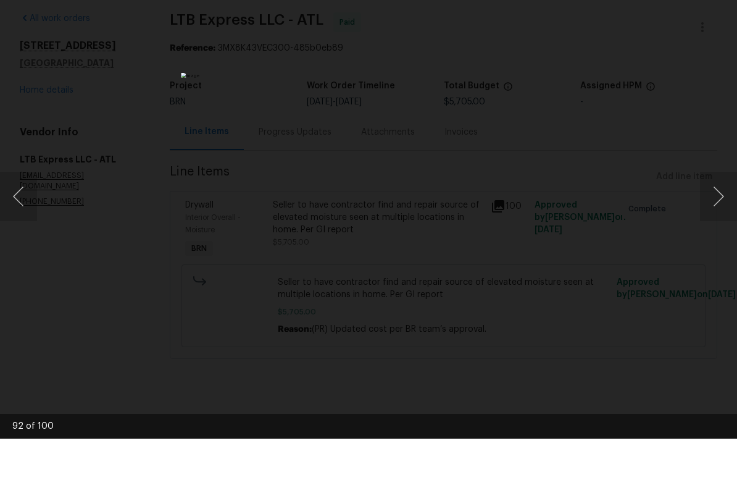
click at [716, 218] on button "Next image" at bounding box center [718, 242] width 37 height 49
click at [714, 218] on button "Next image" at bounding box center [718, 242] width 37 height 49
click at [718, 218] on button "Next image" at bounding box center [718, 242] width 37 height 49
click at [716, 218] on button "Next image" at bounding box center [718, 242] width 37 height 49
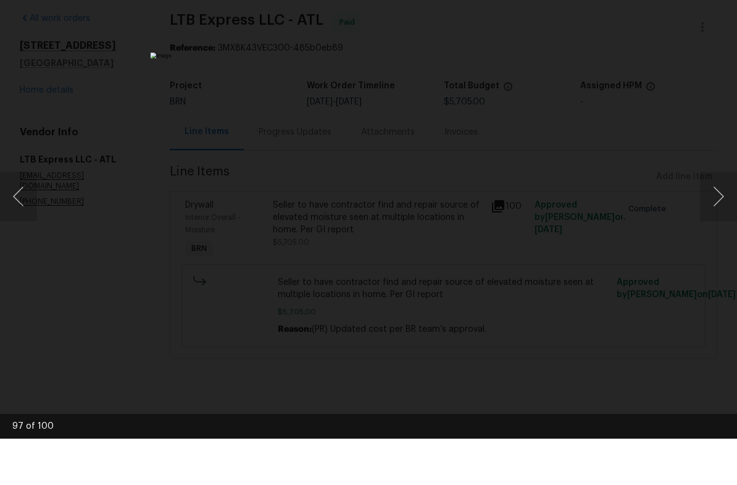
click at [713, 218] on button "Next image" at bounding box center [718, 242] width 37 height 49
click at [718, 218] on button "Next image" at bounding box center [718, 242] width 37 height 49
click at [717, 218] on button "Next image" at bounding box center [718, 242] width 37 height 49
click at [715, 218] on button "Next image" at bounding box center [718, 242] width 37 height 49
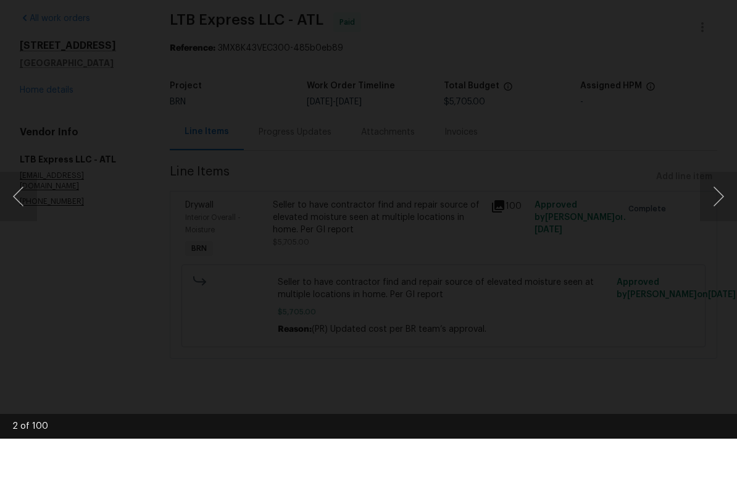
click at [714, 218] on button "Next image" at bounding box center [718, 242] width 37 height 49
click at [712, 218] on button "Next image" at bounding box center [718, 242] width 37 height 49
click at [710, 218] on button "Next image" at bounding box center [718, 242] width 37 height 49
click at [712, 218] on button "Next image" at bounding box center [718, 242] width 37 height 49
click at [711, 218] on button "Next image" at bounding box center [718, 242] width 37 height 49
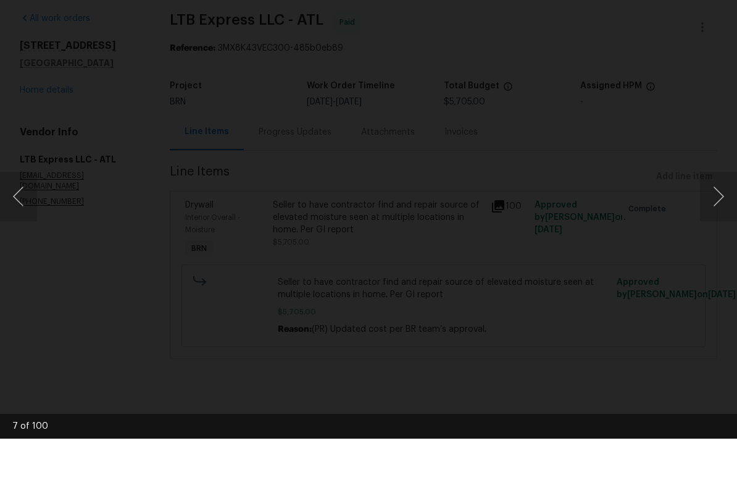
click at [712, 218] on button "Next image" at bounding box center [718, 242] width 37 height 49
click at [711, 218] on button "Next image" at bounding box center [718, 242] width 37 height 49
click at [710, 218] on button "Next image" at bounding box center [718, 242] width 37 height 49
click at [708, 218] on button "Next image" at bounding box center [718, 242] width 37 height 49
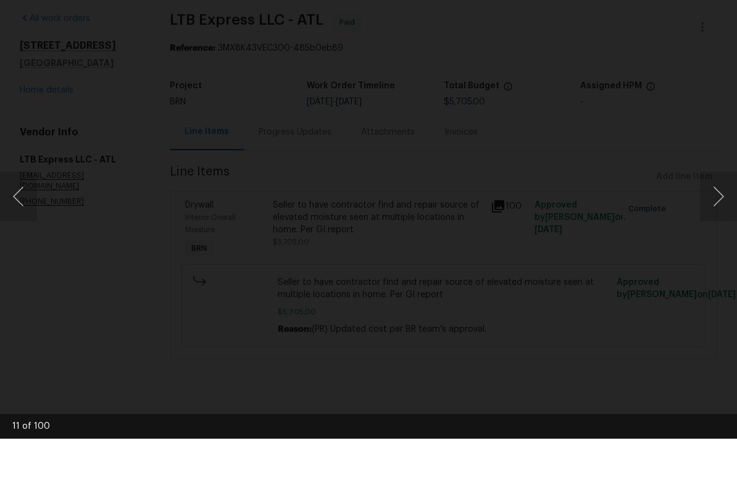
click at [137, 209] on div "Lightbox" at bounding box center [368, 242] width 737 height 485
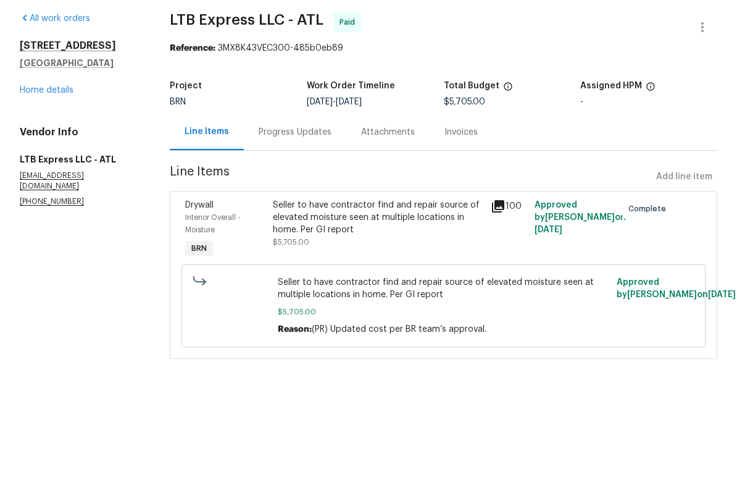
click at [295, 172] on div "Progress Updates" at bounding box center [295, 178] width 73 height 12
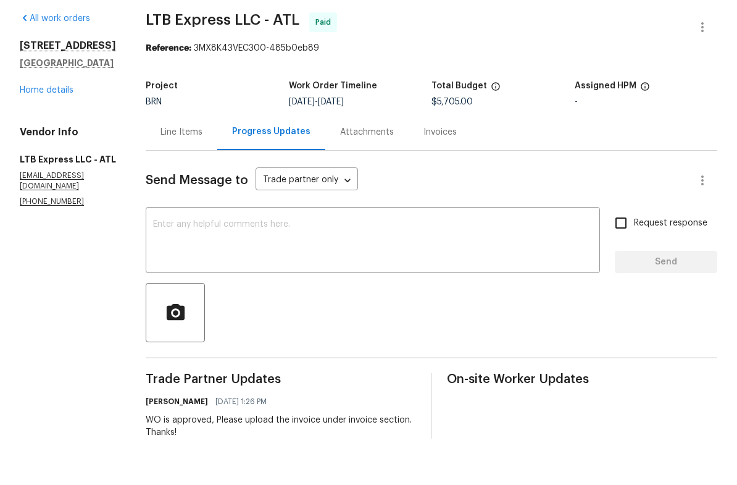
click at [180, 172] on div "Line Items" at bounding box center [182, 178] width 42 height 12
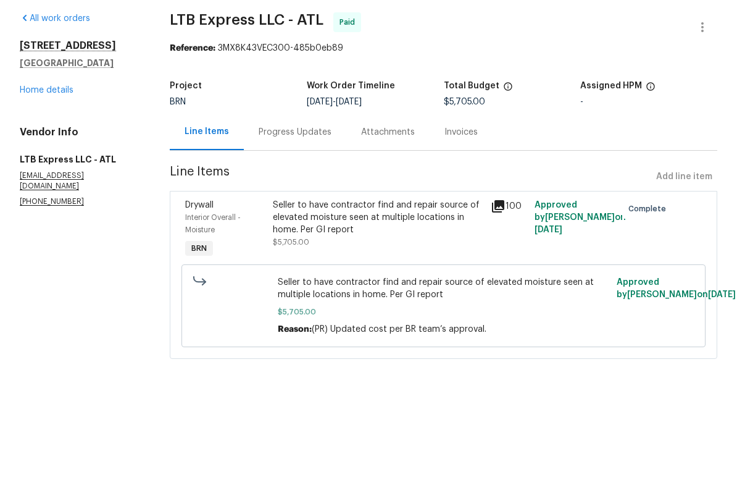
click at [61, 132] on link "Home details" at bounding box center [47, 136] width 54 height 9
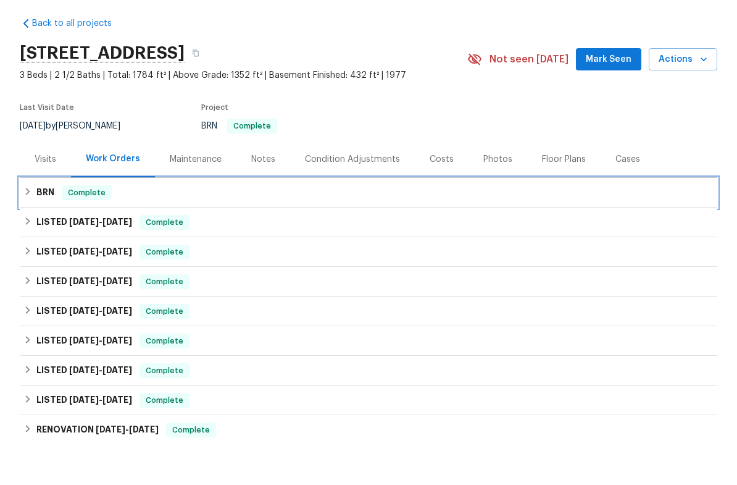
click at [28, 233] on icon at bounding box center [27, 237] width 9 height 9
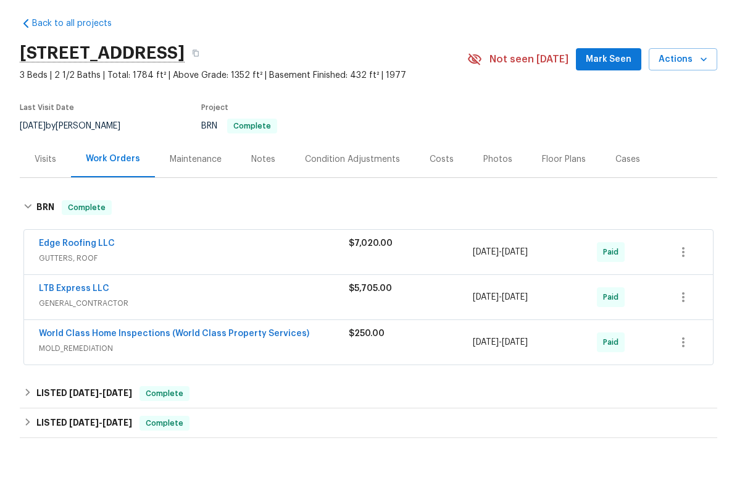
click at [90, 285] on link "Edge Roofing LLC" at bounding box center [77, 289] width 76 height 9
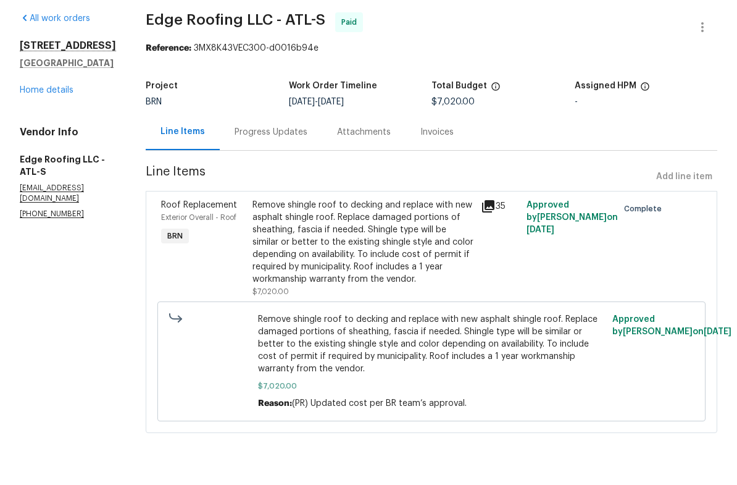
click at [59, 132] on link "Home details" at bounding box center [47, 136] width 54 height 9
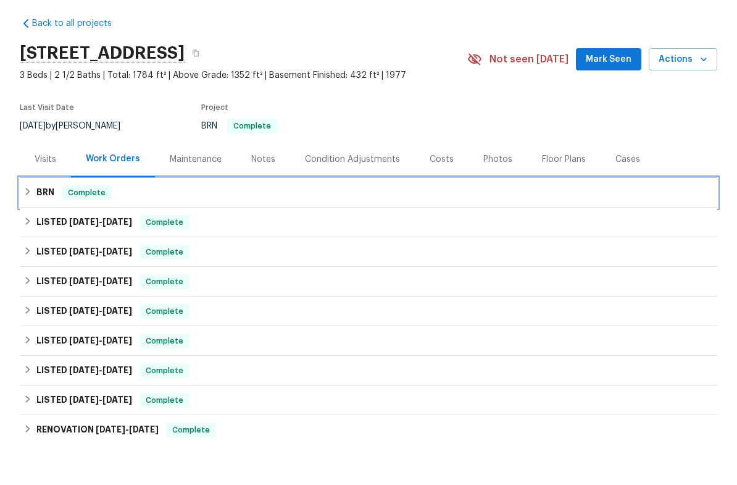
click at [25, 233] on icon at bounding box center [27, 237] width 9 height 9
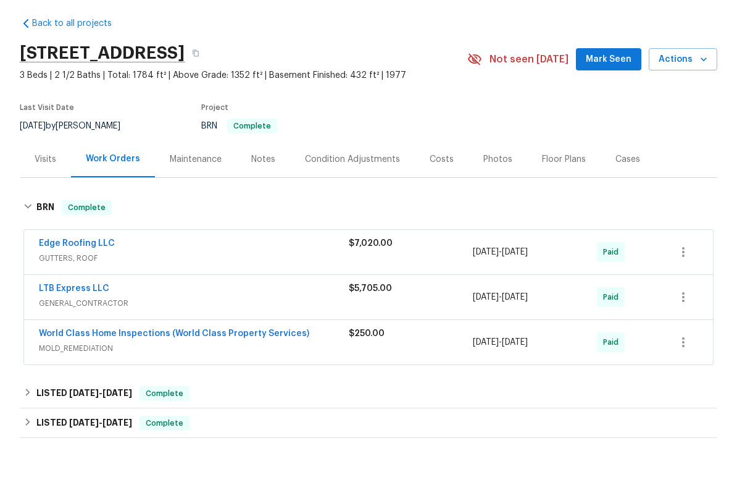
click at [69, 375] on link "World Class Home Inspections (World Class Property Services)" at bounding box center [174, 379] width 270 height 9
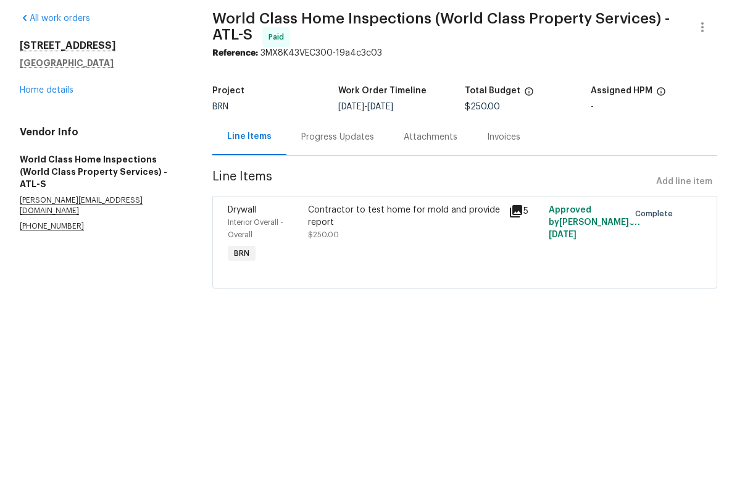
click at [43, 132] on link "Home details" at bounding box center [47, 136] width 54 height 9
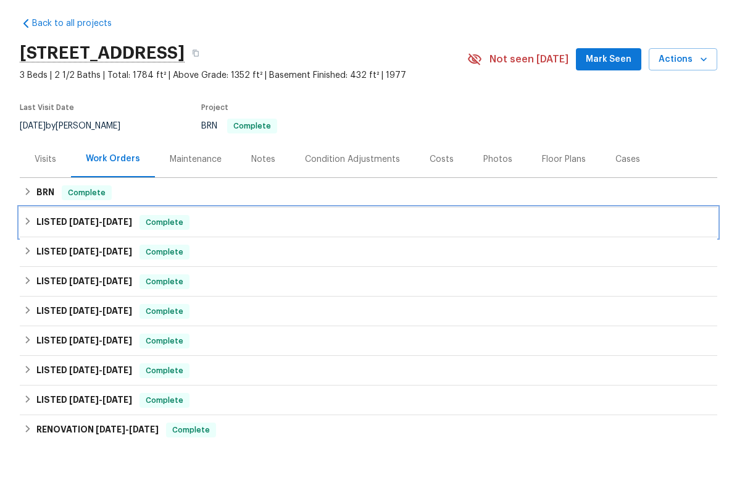
click at [30, 263] on icon at bounding box center [27, 267] width 9 height 9
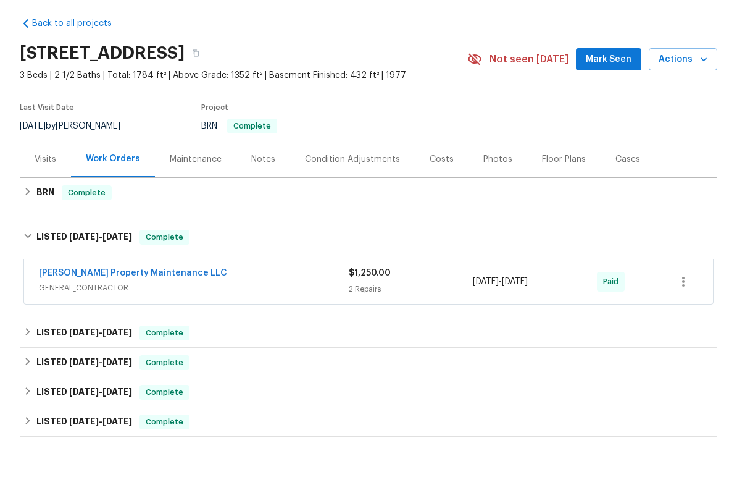
click at [55, 315] on link "[PERSON_NAME] Property Maintenance LLC" at bounding box center [133, 319] width 188 height 9
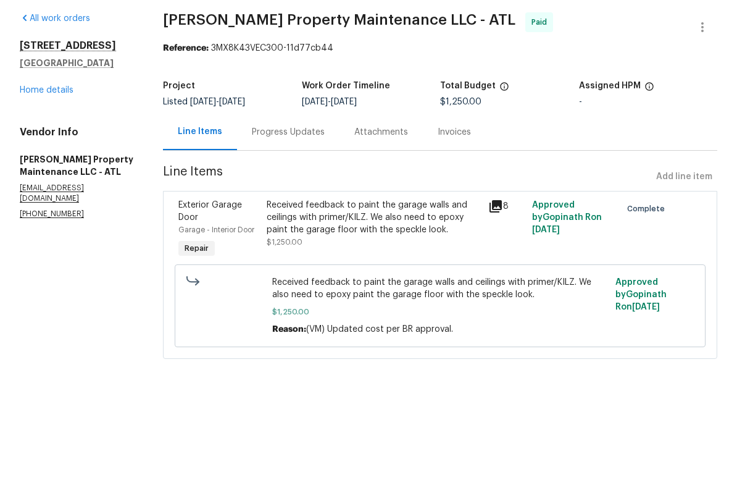
click at [35, 132] on link "Home details" at bounding box center [47, 136] width 54 height 9
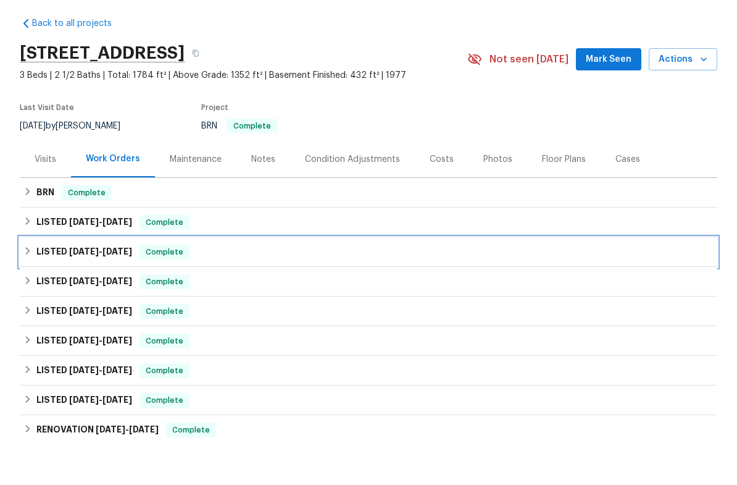
click at [27, 293] on icon at bounding box center [28, 296] width 4 height 7
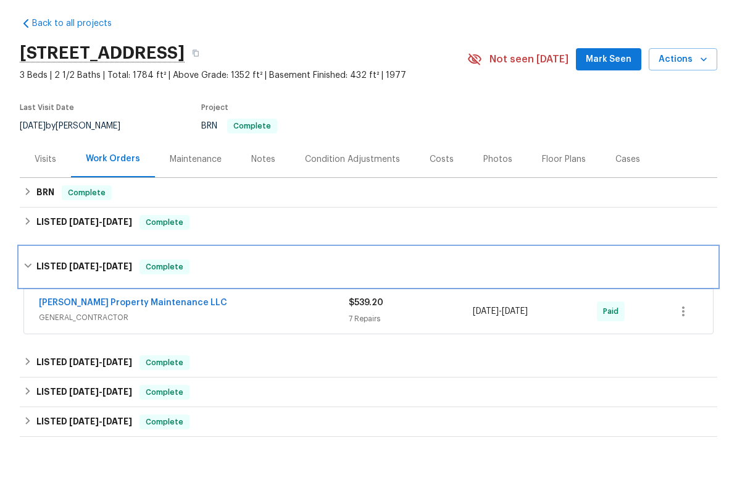
click at [27, 308] on icon at bounding box center [27, 312] width 9 height 9
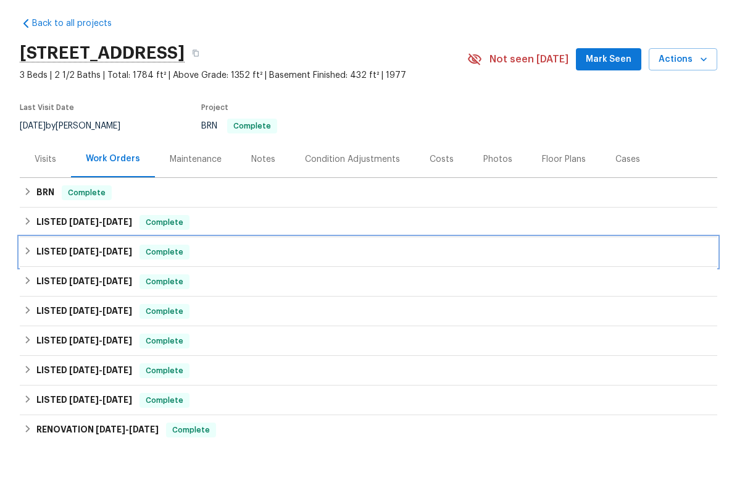
click at [29, 293] on icon at bounding box center [28, 296] width 4 height 7
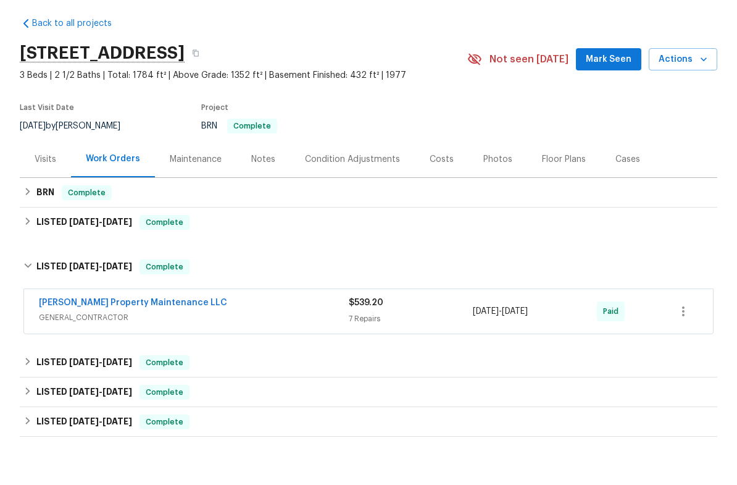
click at [103, 345] on link "[PERSON_NAME] Property Maintenance LLC" at bounding box center [133, 349] width 188 height 9
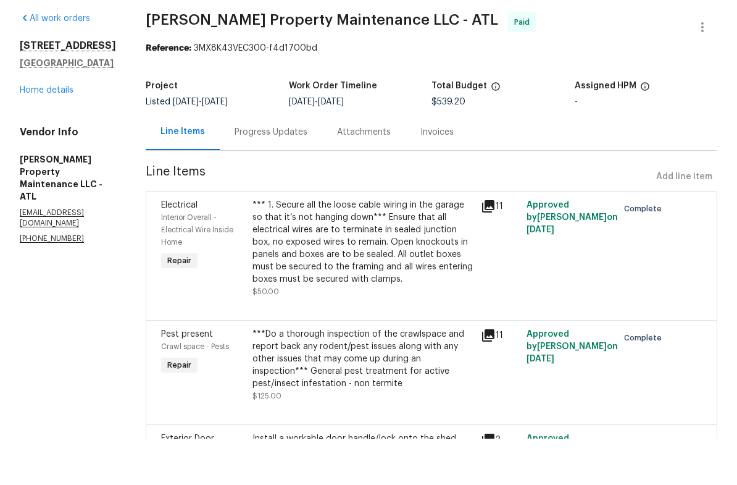
click at [45, 132] on link "Home details" at bounding box center [47, 136] width 54 height 9
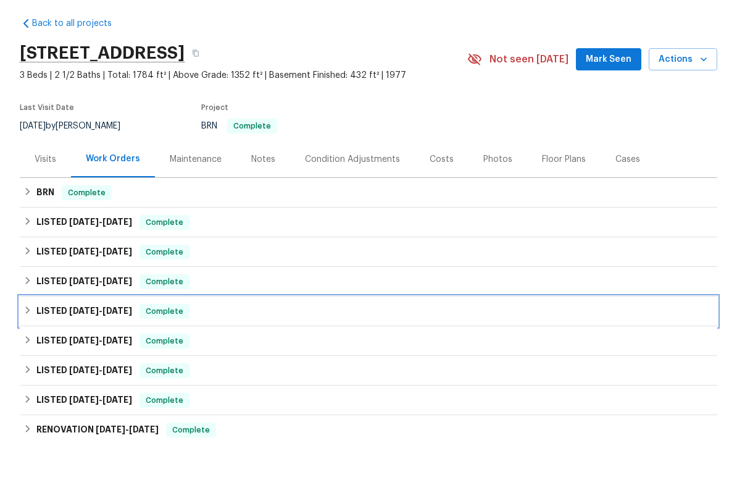
click at [28, 353] on icon at bounding box center [28, 356] width 4 height 7
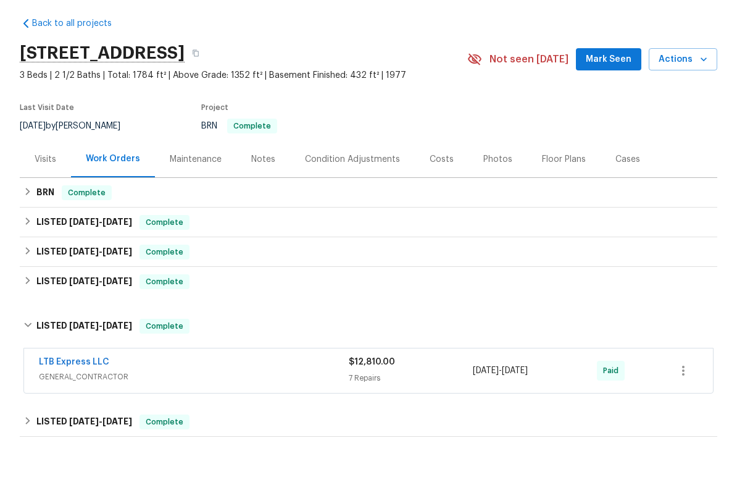
click at [53, 404] on link "LTB Express LLC" at bounding box center [74, 408] width 70 height 9
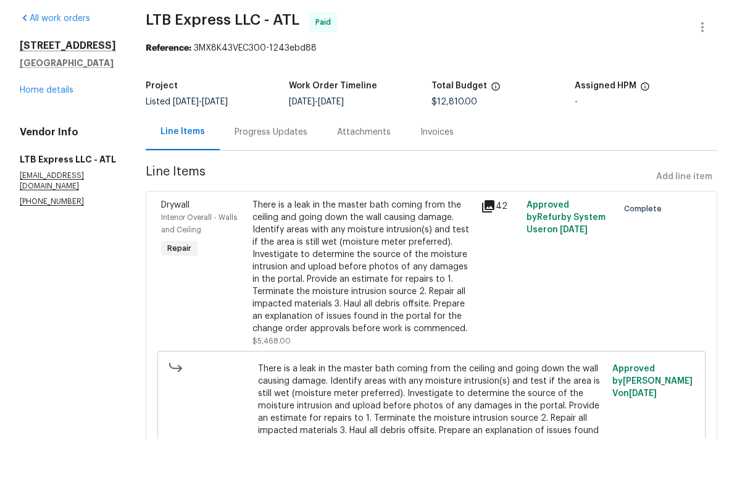
click at [244, 172] on div "Progress Updates" at bounding box center [271, 178] width 73 height 12
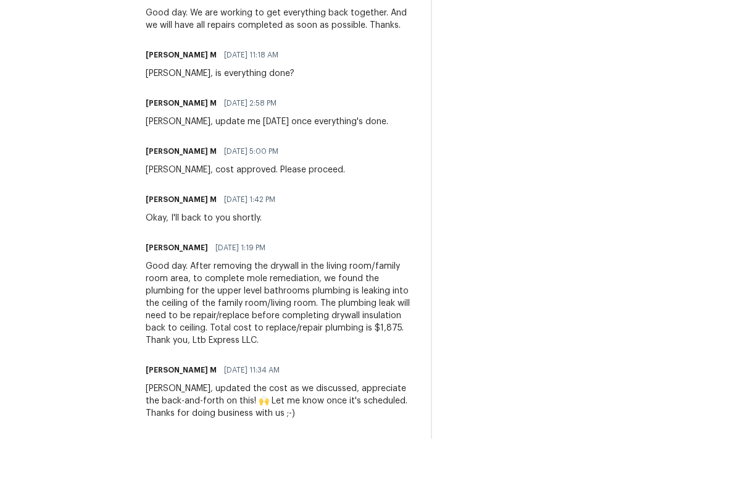
scroll to position [871, 0]
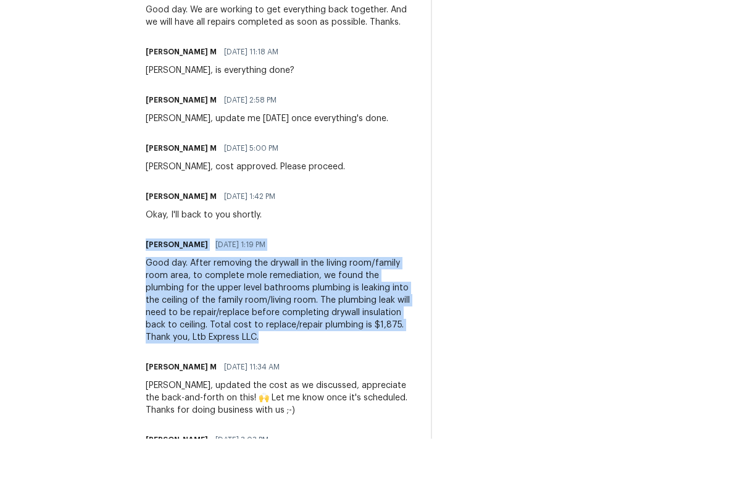
copy div "Treon Clarke 03/19/2025 1:19 PM Good day. After removing the drywall in the liv…"
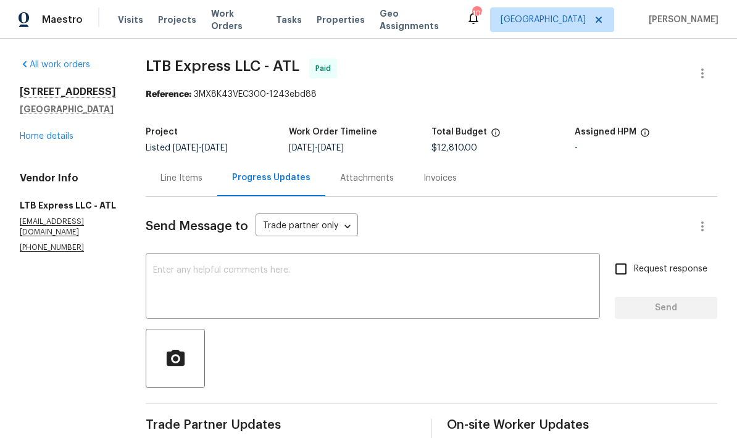
scroll to position [0, 0]
click at [170, 172] on div "Line Items" at bounding box center [182, 178] width 42 height 12
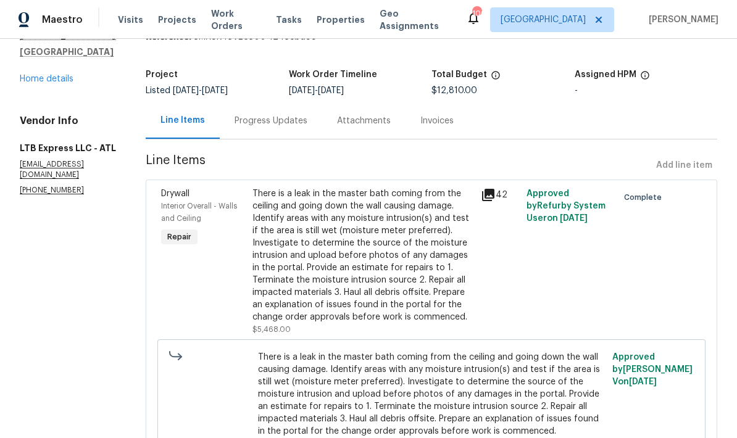
scroll to position [57, 0]
click at [485, 188] on icon at bounding box center [488, 195] width 15 height 15
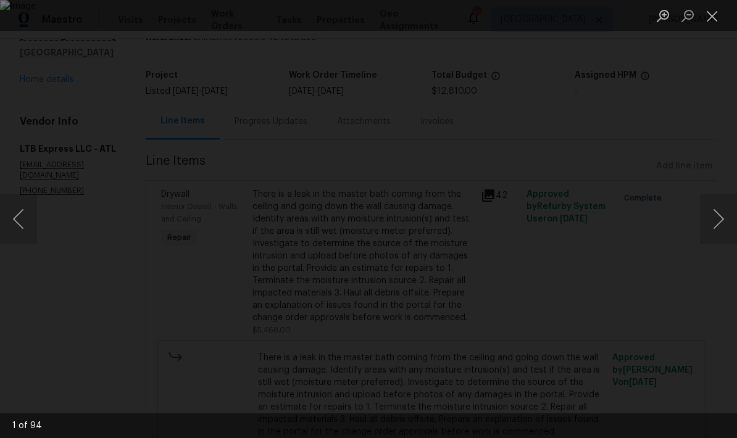
click at [406, 275] on img "Lightbox" at bounding box center [368, 219] width 737 height 438
click at [410, 268] on img "Lightbox" at bounding box center [368, 219] width 737 height 438
click at [716, 214] on button "Next image" at bounding box center [718, 219] width 37 height 49
click at [713, 217] on button "Next image" at bounding box center [718, 219] width 37 height 49
click at [712, 216] on button "Next image" at bounding box center [718, 219] width 37 height 49
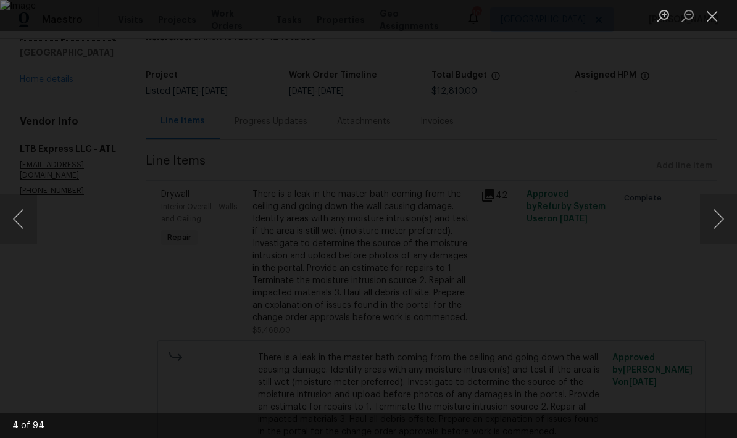
click at [713, 220] on button "Next image" at bounding box center [718, 219] width 37 height 49
click at [716, 221] on button "Next image" at bounding box center [718, 219] width 37 height 49
click at [715, 221] on button "Next image" at bounding box center [718, 219] width 37 height 49
click at [713, 222] on button "Next image" at bounding box center [718, 219] width 37 height 49
click at [710, 222] on button "Next image" at bounding box center [718, 219] width 37 height 49
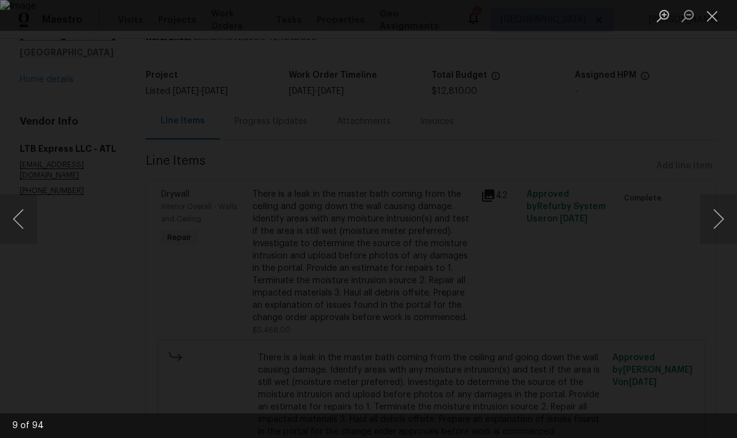
click at [711, 20] on button "Close lightbox" at bounding box center [712, 16] width 25 height 22
